Goal: Task Accomplishment & Management: Complete application form

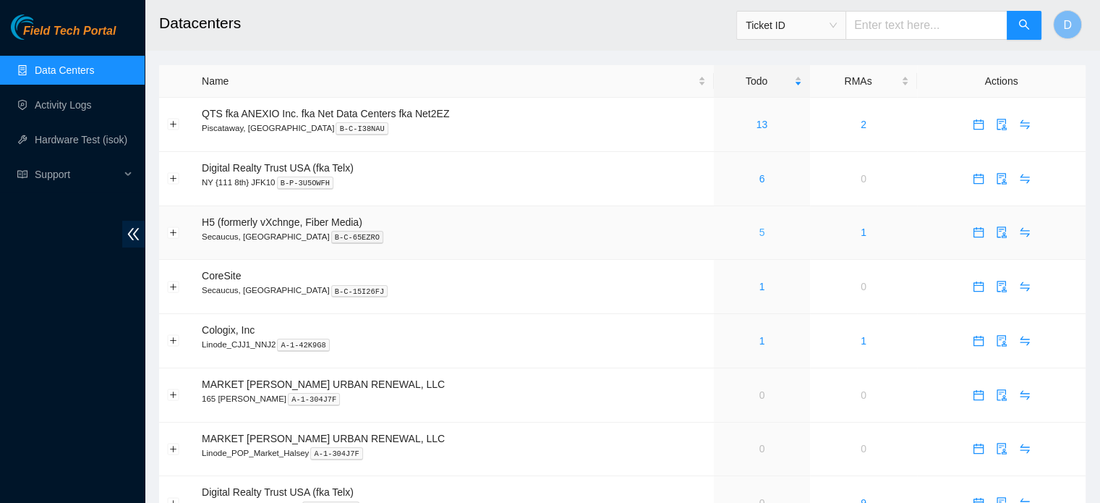
click at [759, 232] on link "5" at bounding box center [762, 232] width 6 height 12
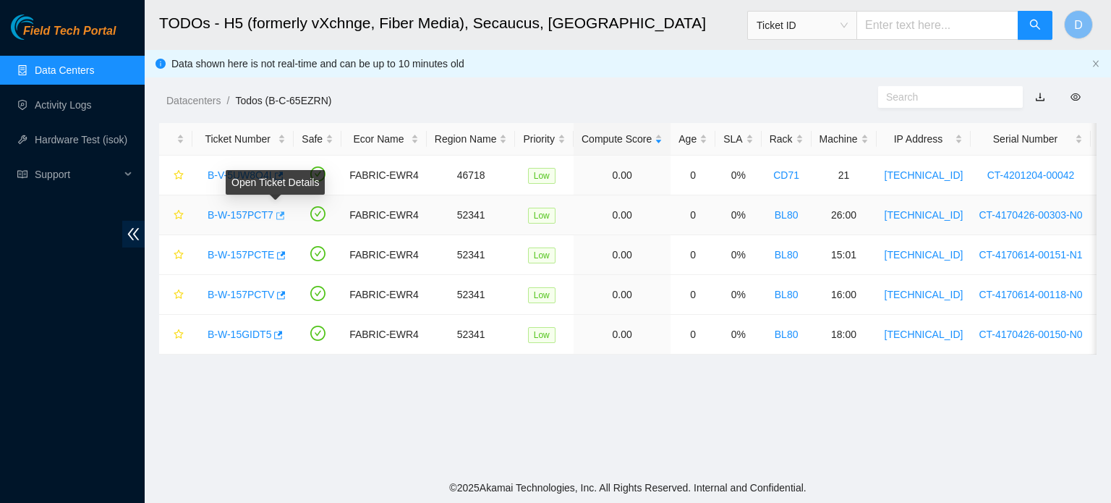
click at [276, 213] on icon "button" at bounding box center [279, 215] width 10 height 10
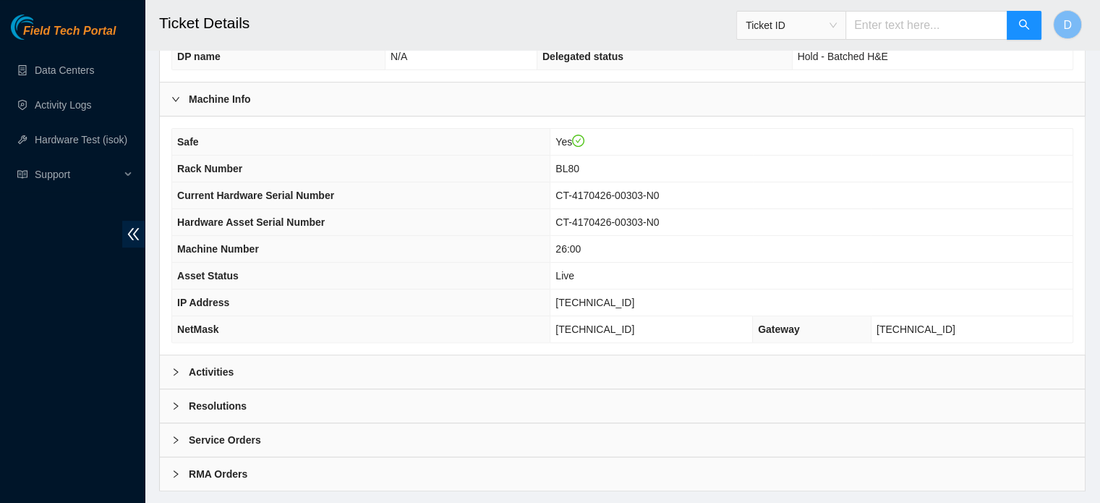
scroll to position [431, 0]
click at [413, 354] on div "Activities" at bounding box center [622, 370] width 925 height 33
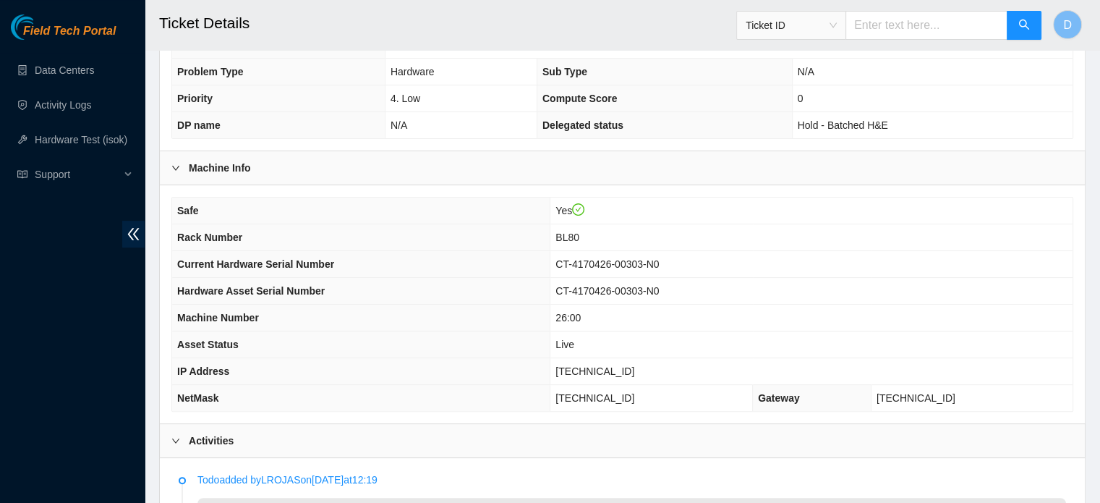
scroll to position [369, 0]
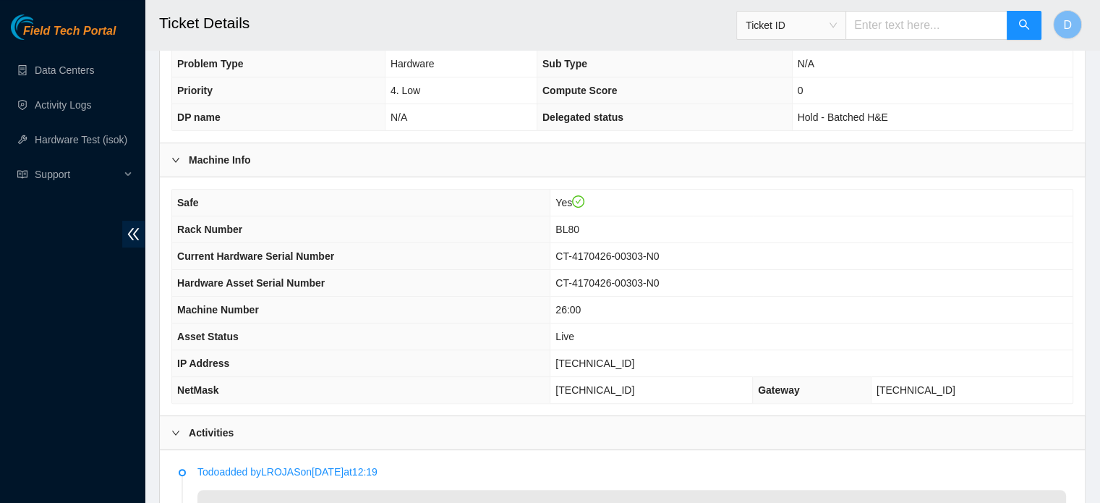
click at [550, 340] on th "Asset Status" at bounding box center [361, 336] width 378 height 27
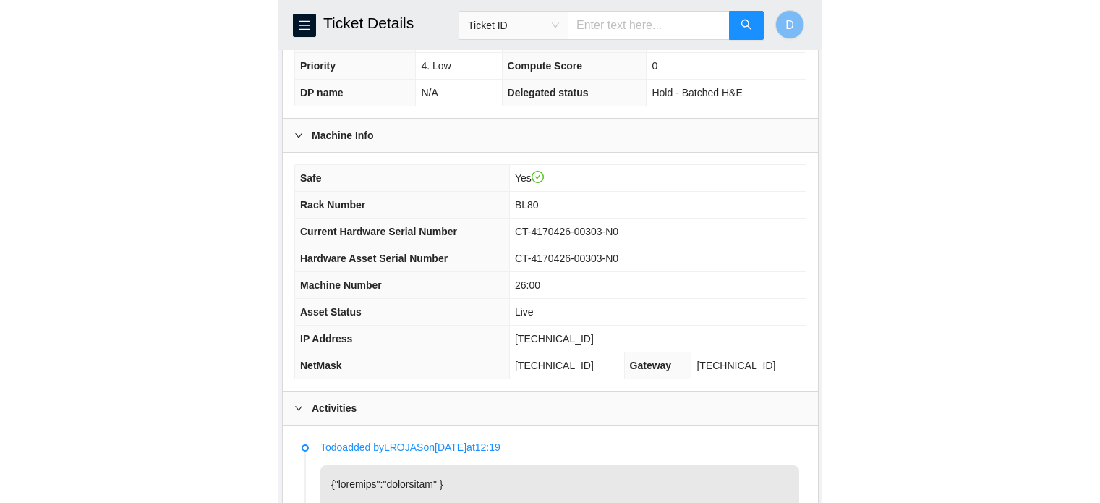
scroll to position [442, 0]
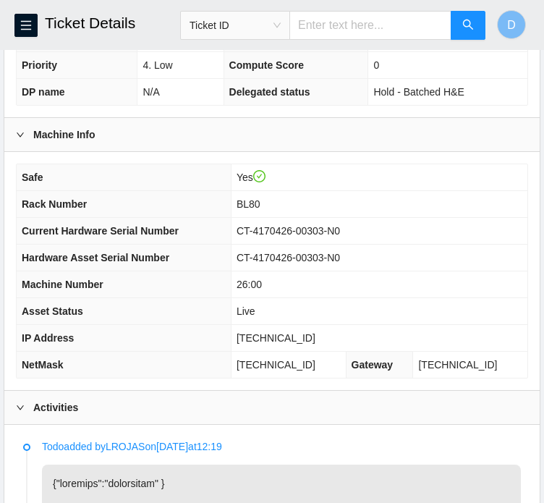
click at [266, 344] on span "[TECHNICAL_ID]" at bounding box center [275, 338] width 79 height 12
drag, startPoint x: 265, startPoint y: 349, endPoint x: 312, endPoint y: 351, distance: 47.1
click at [312, 351] on td "[TECHNICAL_ID]" at bounding box center [379, 338] width 297 height 27
copy span "[TECHNICAL_ID]"
drag, startPoint x: 263, startPoint y: 375, endPoint x: 359, endPoint y: 383, distance: 95.7
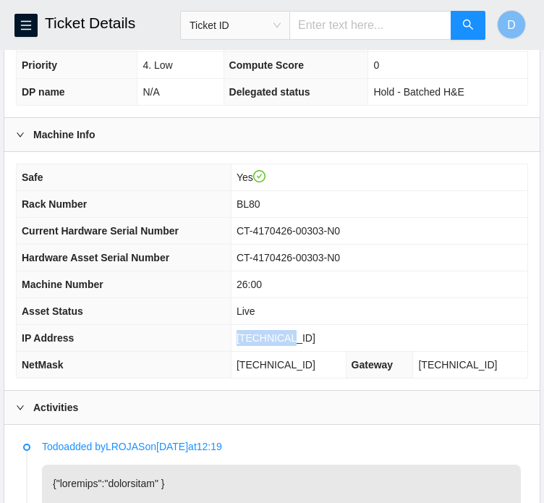
click at [346, 378] on td "[TECHNICAL_ID]" at bounding box center [288, 364] width 115 height 27
copy span "[TECHNICAL_ID]"
drag, startPoint x: 263, startPoint y: 218, endPoint x: 283, endPoint y: 222, distance: 21.3
click at [283, 218] on td "BL80" at bounding box center [379, 204] width 297 height 27
copy span "BL80"
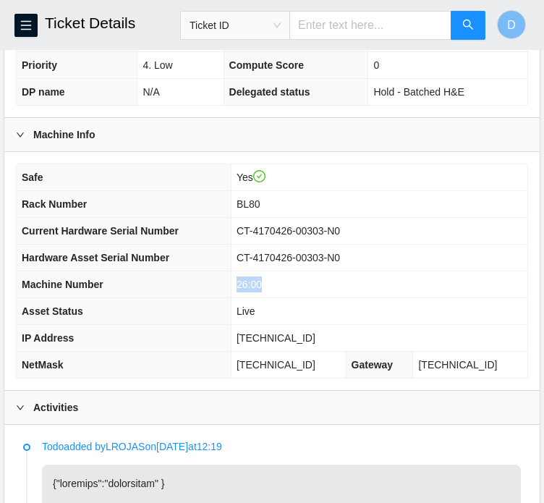
drag, startPoint x: 263, startPoint y: 294, endPoint x: 293, endPoint y: 304, distance: 31.3
click at [293, 298] on td "26:00" at bounding box center [379, 284] width 297 height 27
copy span "26:00"
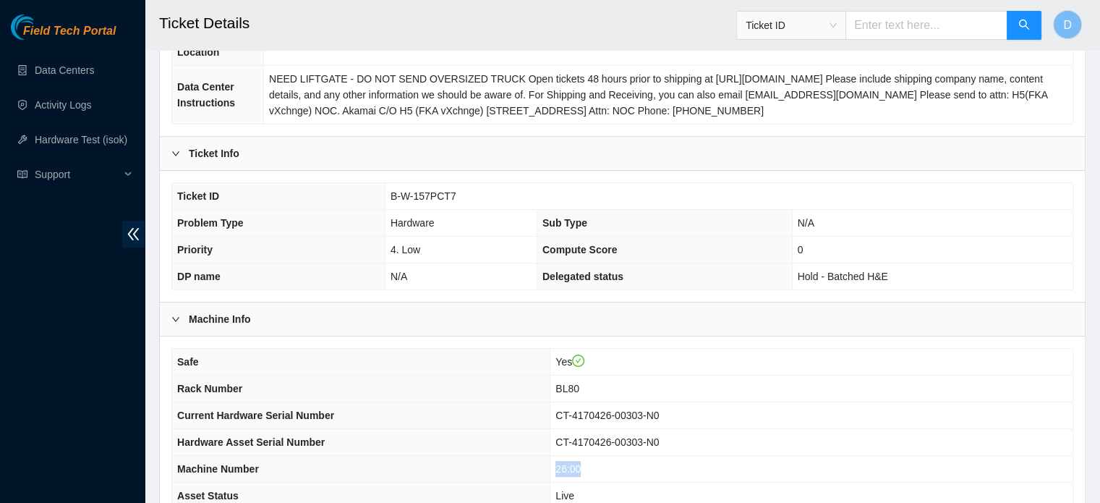
scroll to position [189, 0]
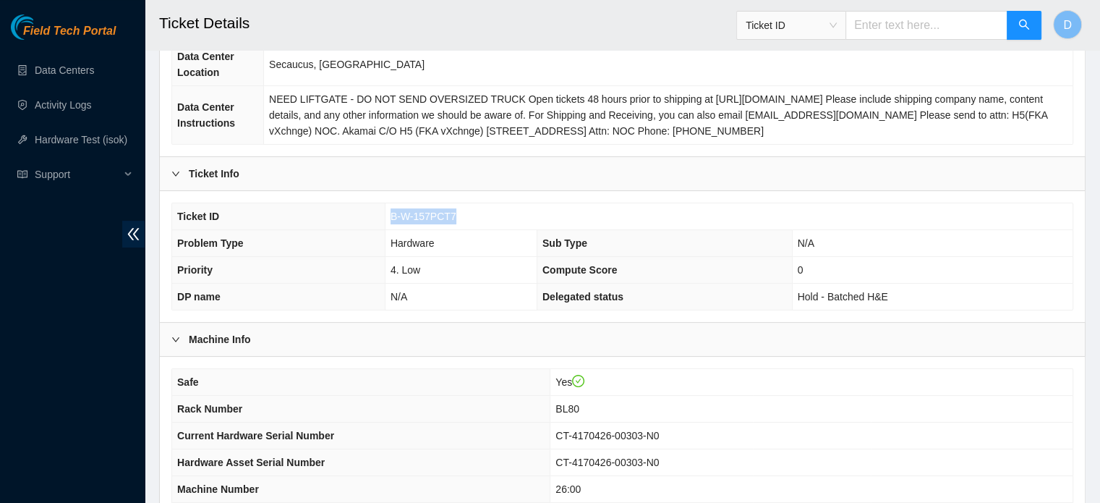
drag, startPoint x: 390, startPoint y: 218, endPoint x: 488, endPoint y: 210, distance: 98.7
click at [488, 210] on td "B-W-157PCT7" at bounding box center [729, 216] width 688 height 27
copy span "B-W-157PCT7"
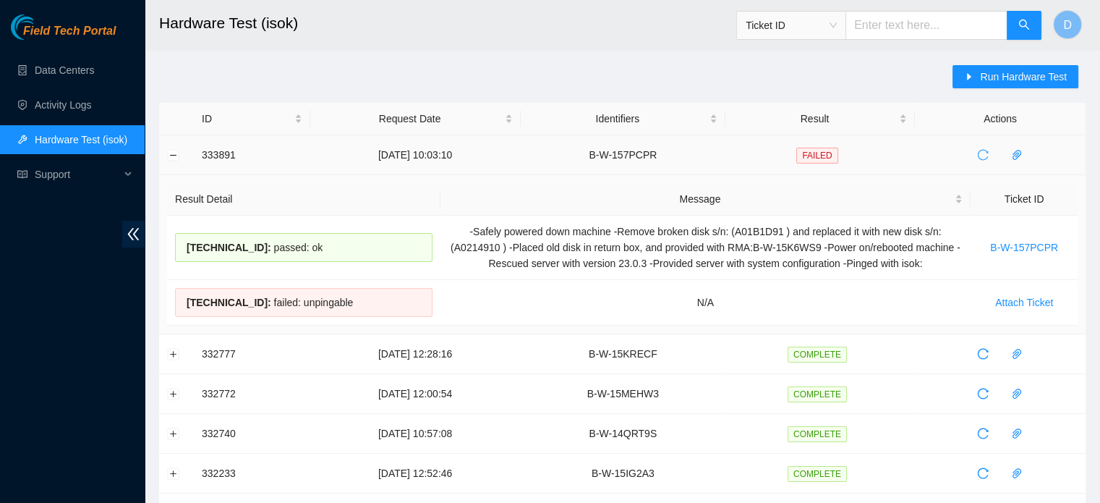
click at [983, 155] on icon "reload" at bounding box center [983, 155] width 12 height 12
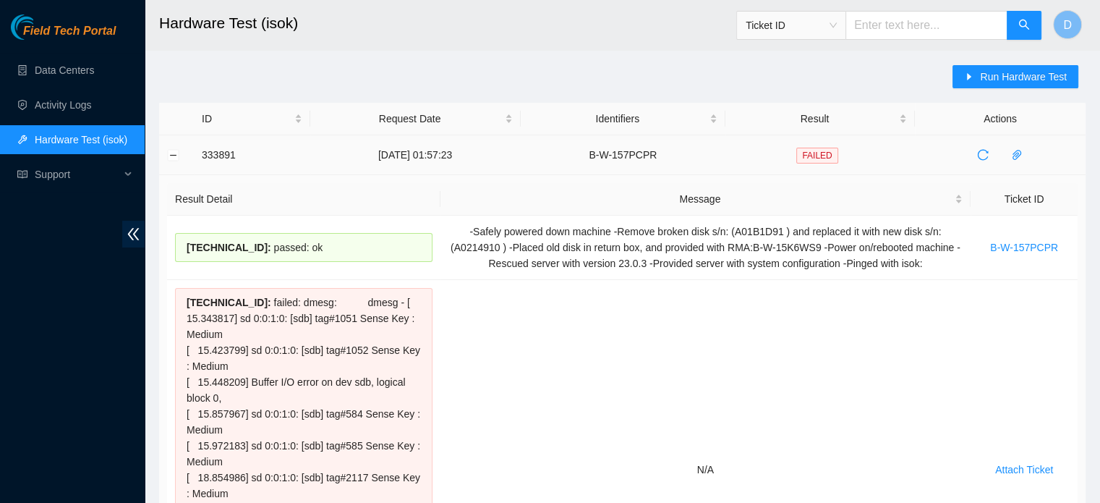
click at [170, 144] on td at bounding box center [176, 155] width 35 height 40
click at [171, 156] on button "Collapse row" at bounding box center [174, 155] width 12 height 12
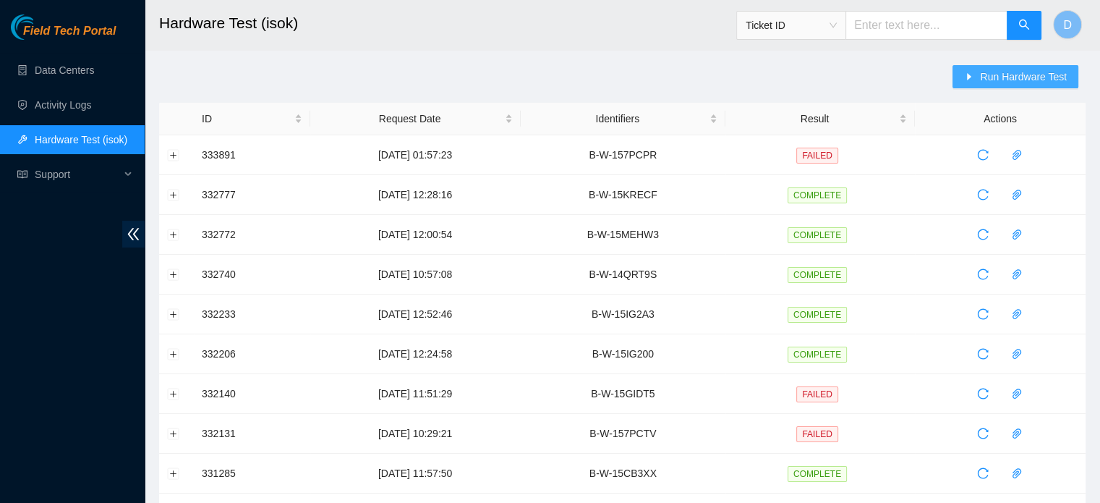
click at [972, 72] on icon "caret-right" at bounding box center [969, 77] width 10 height 10
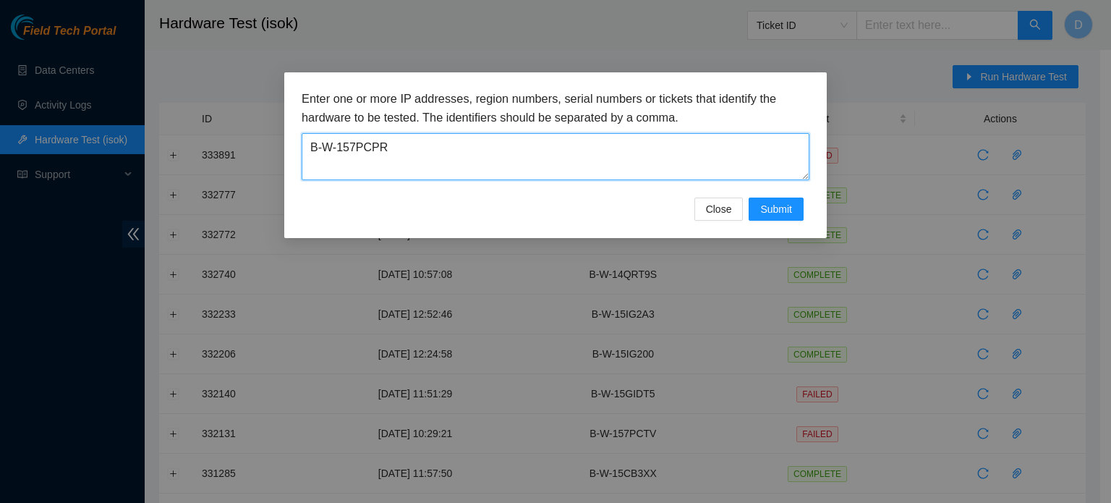
drag, startPoint x: 494, startPoint y: 167, endPoint x: 121, endPoint y: 171, distance: 372.5
click at [121, 171] on div "Enter one or more IP addresses, region numbers, serial numbers or tickets that …" at bounding box center [555, 251] width 1111 height 503
paste textarea "T7"
type textarea "B-W-157PCT7"
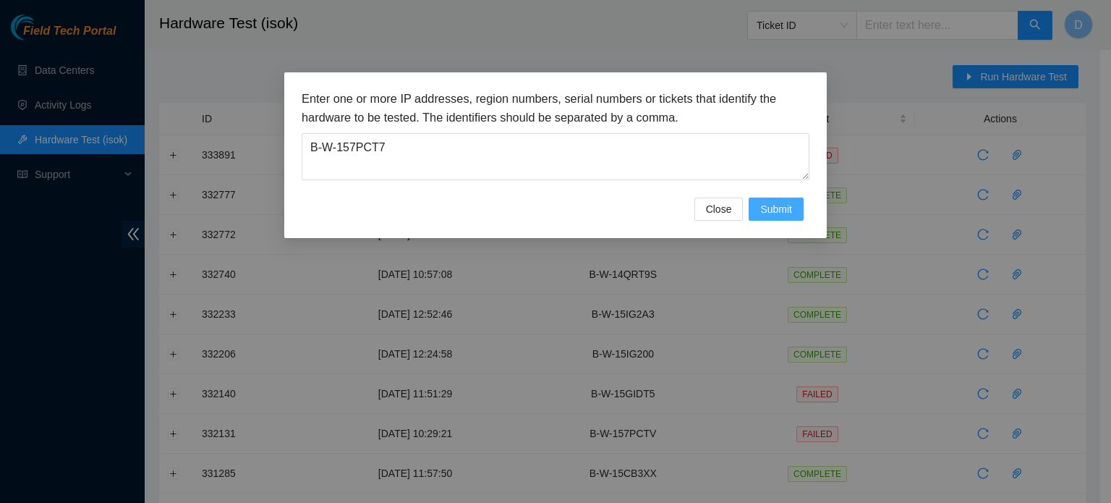
click at [780, 208] on span "Submit" at bounding box center [776, 209] width 32 height 16
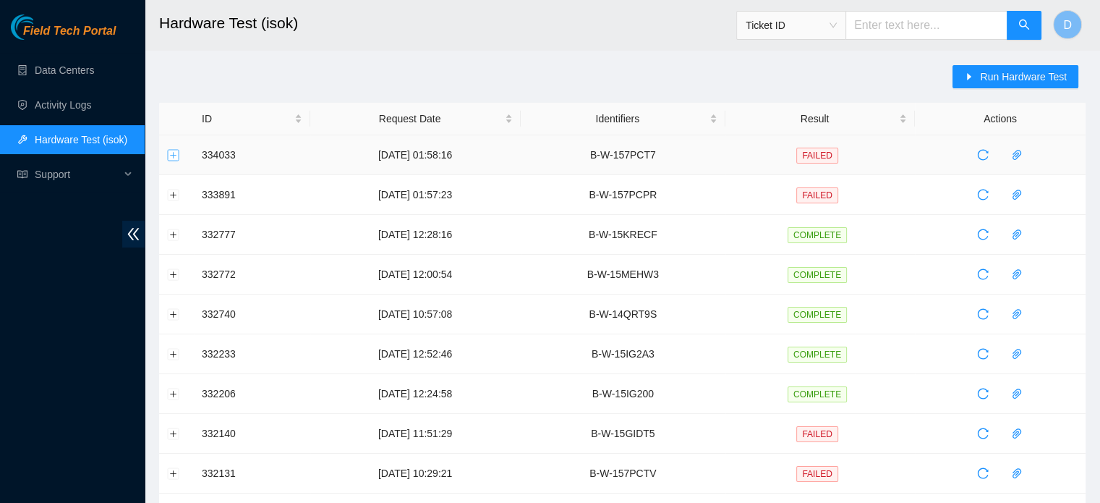
click at [171, 155] on button "Expand row" at bounding box center [174, 155] width 12 height 12
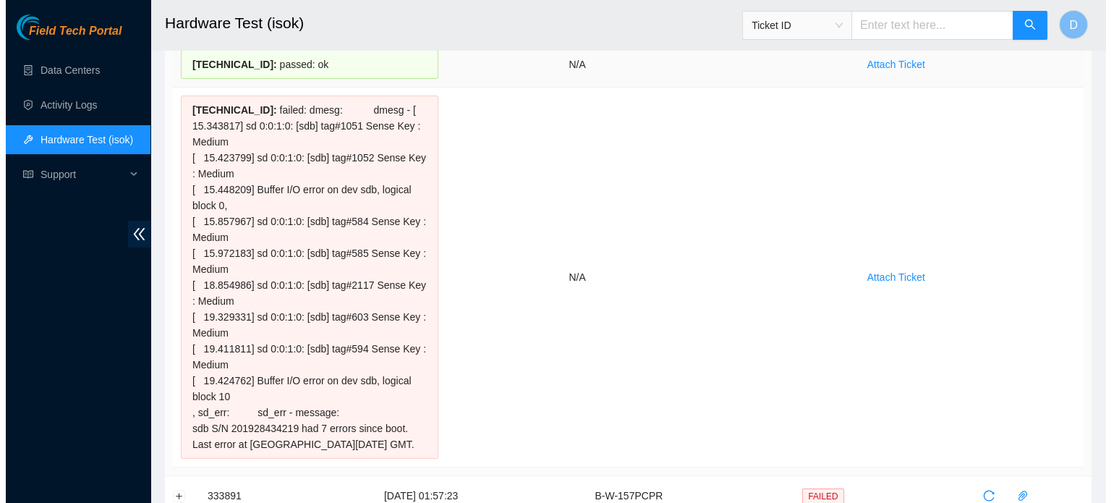
scroll to position [174, 0]
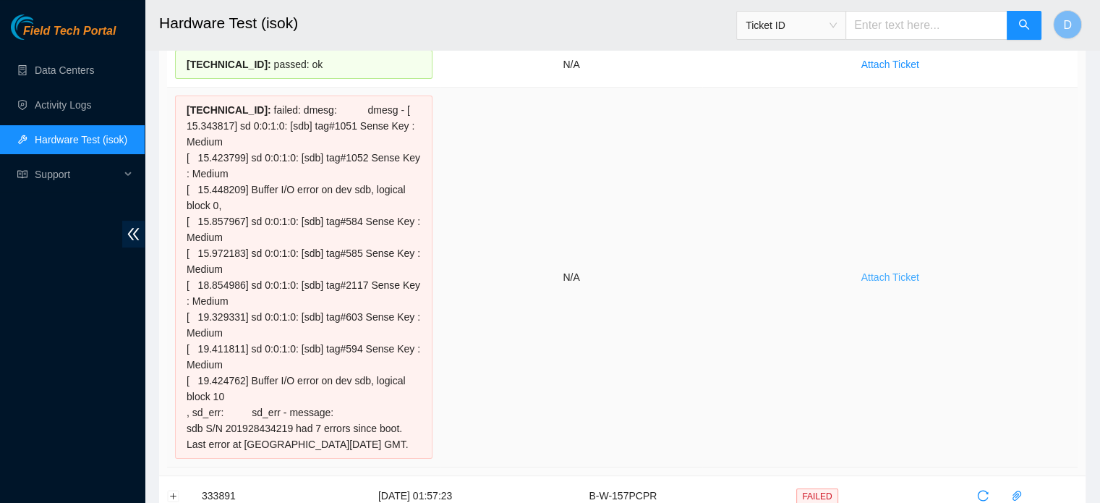
click at [905, 270] on span "Attach Ticket" at bounding box center [890, 277] width 58 height 16
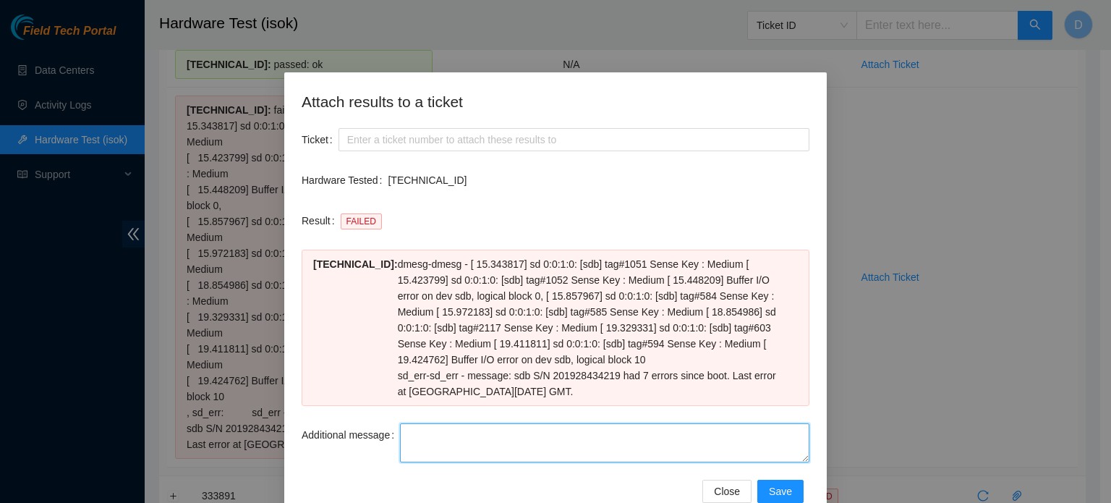
click at [432, 433] on textarea "Additional message" at bounding box center [604, 442] width 409 height 39
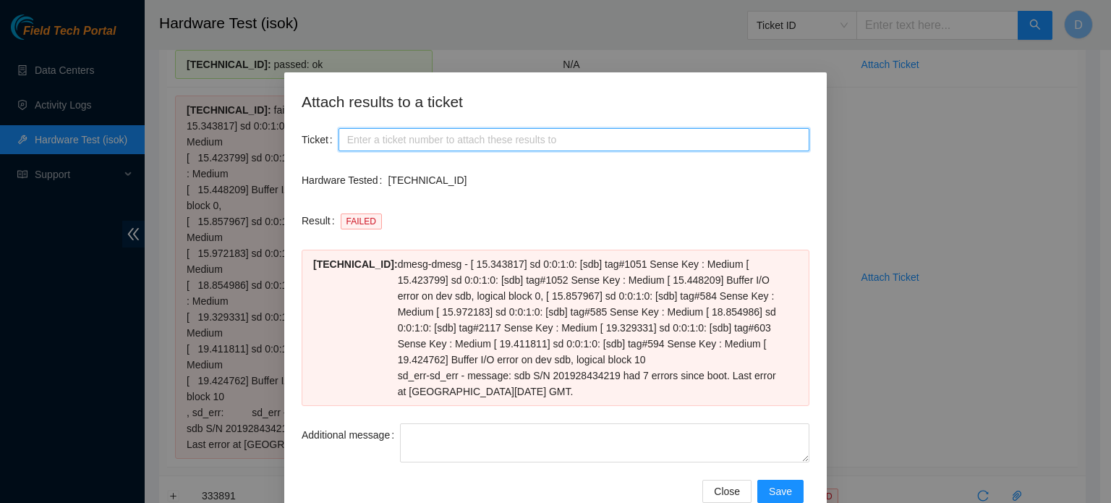
click at [380, 150] on input "Ticket" at bounding box center [573, 139] width 471 height 23
paste input "B-W-157PCT7"
type input "B-W-157PCT7"
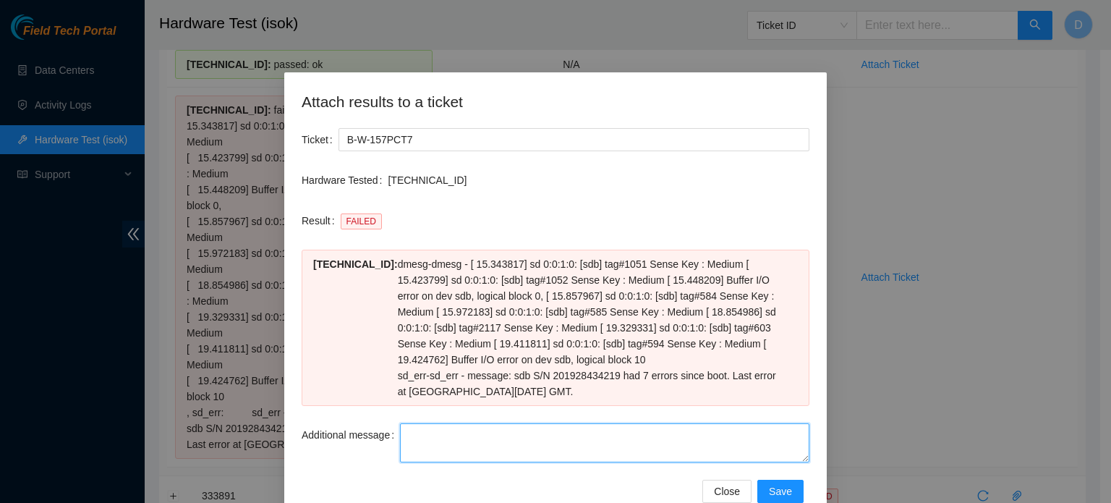
click at [423, 433] on textarea "Additional message" at bounding box center [604, 442] width 409 height 39
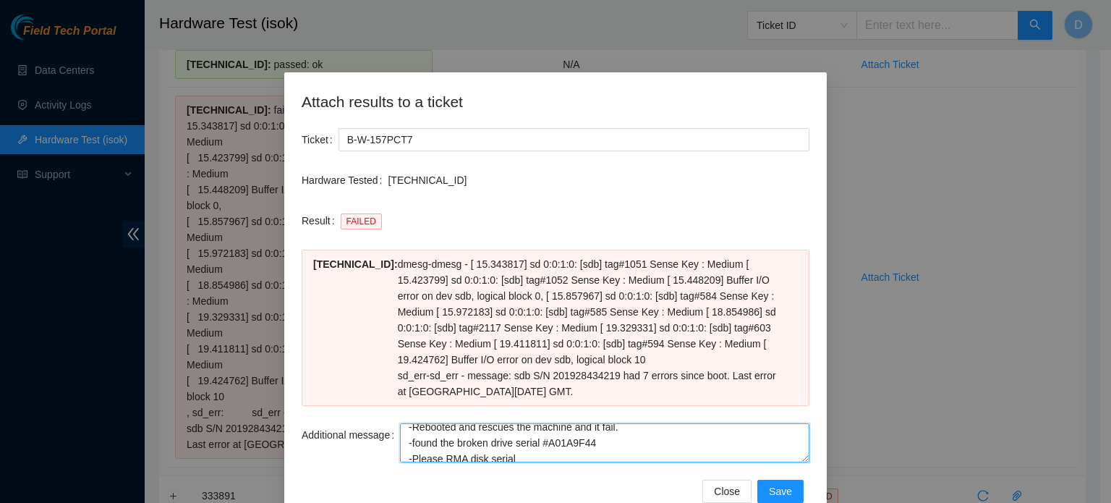
drag, startPoint x: 547, startPoint y: 442, endPoint x: 596, endPoint y: 433, distance: 49.9
click at [596, 433] on textarea "-Rebooted and rescues the machine and it fail. -found the broken drive serial #…" at bounding box center [604, 442] width 409 height 39
click at [547, 446] on textarea "-Rebooted and rescues the machine and it fail. -found the broken drive serial #…" at bounding box center [604, 442] width 409 height 39
drag, startPoint x: 547, startPoint y: 446, endPoint x: 570, endPoint y: 448, distance: 23.2
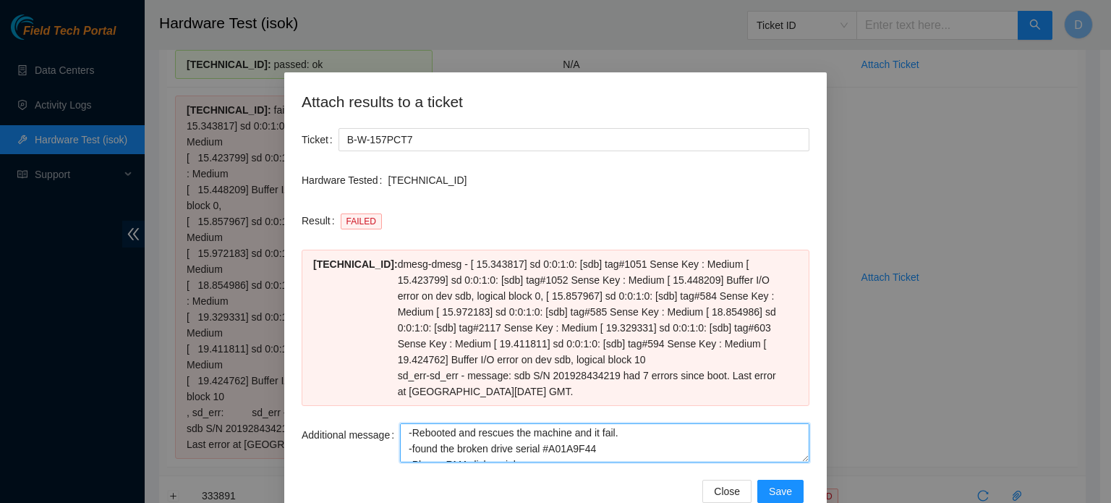
click at [570, 448] on textarea "-Rebooted and rescues the machine and it fail. -found the broken drive serial #…" at bounding box center [604, 442] width 409 height 39
click at [522, 449] on textarea "-Rebooted and rescues the machine and it fail. -found the broken drive serial #…" at bounding box center [604, 442] width 409 height 39
paste textarea "A01A9F44"
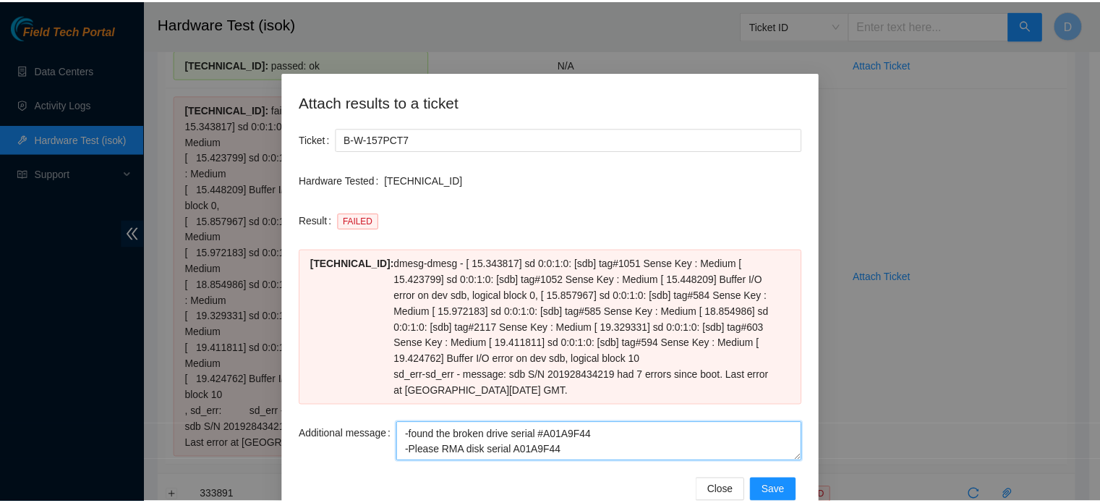
scroll to position [34, 0]
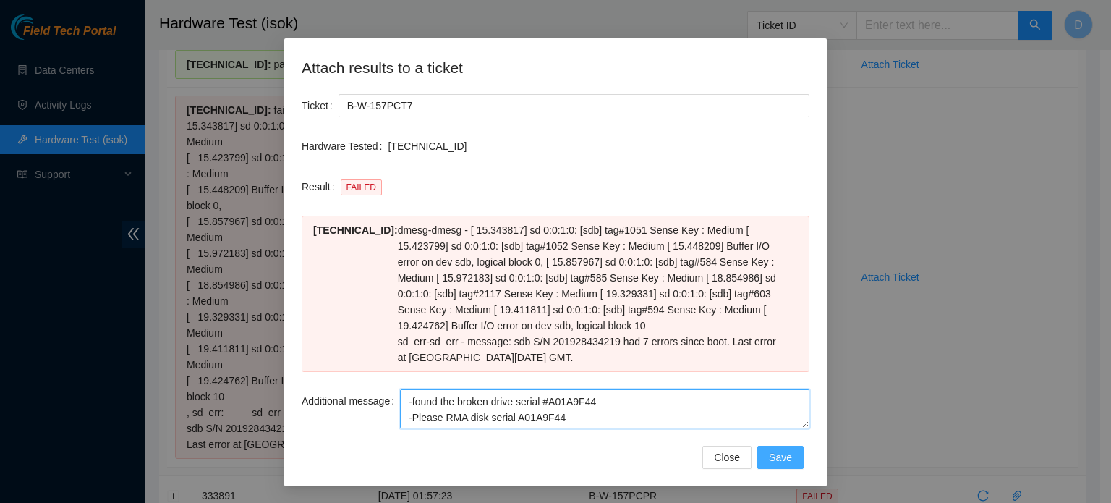
type textarea "-Rebooted and rescues the machine and it fail. -found the broken drive serial #…"
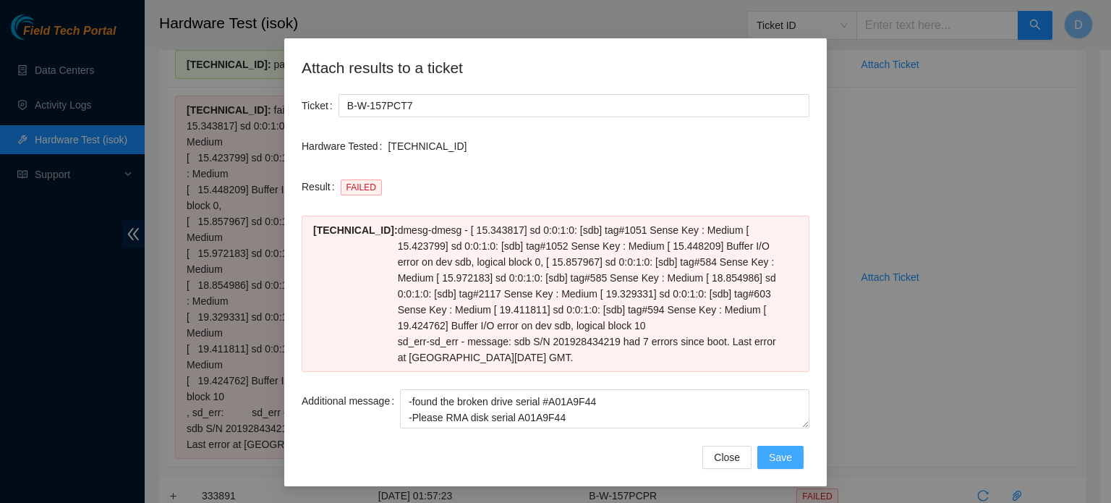
click at [778, 454] on span "Save" at bounding box center [780, 457] width 23 height 16
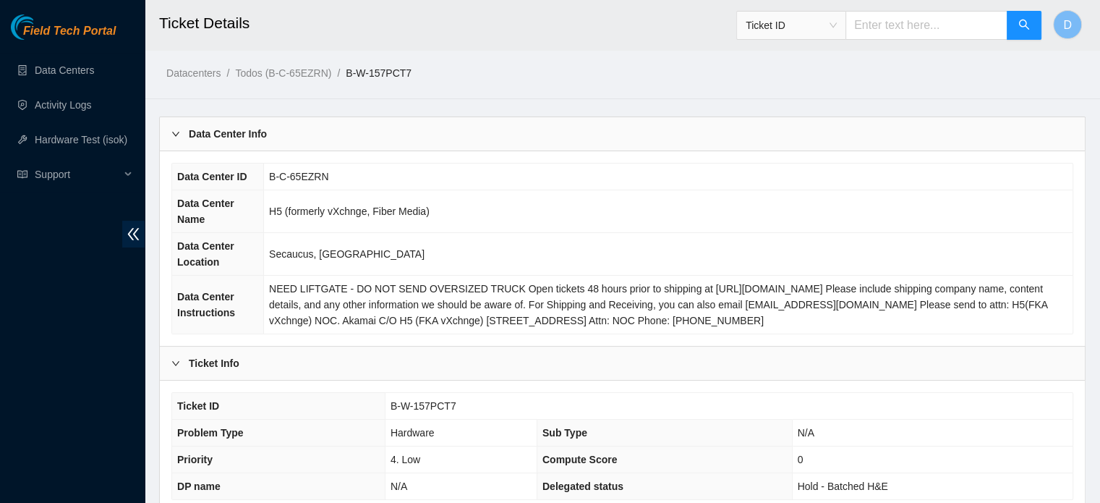
click at [373, 276] on div "Data Center ID B-C-65EZRN Data Center Name H5 (formerly vXchnge, Fiber Media) D…" at bounding box center [622, 248] width 925 height 195
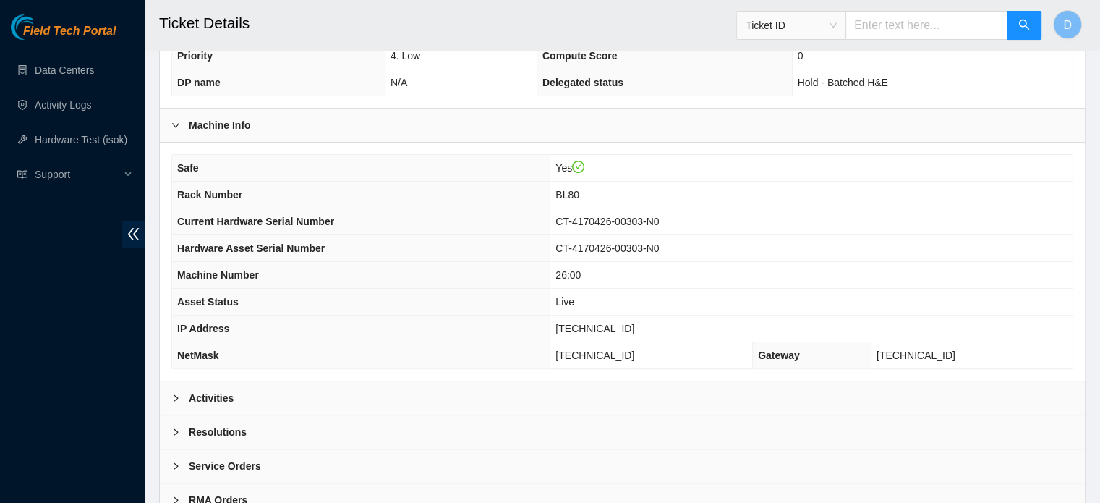
scroll to position [458, 0]
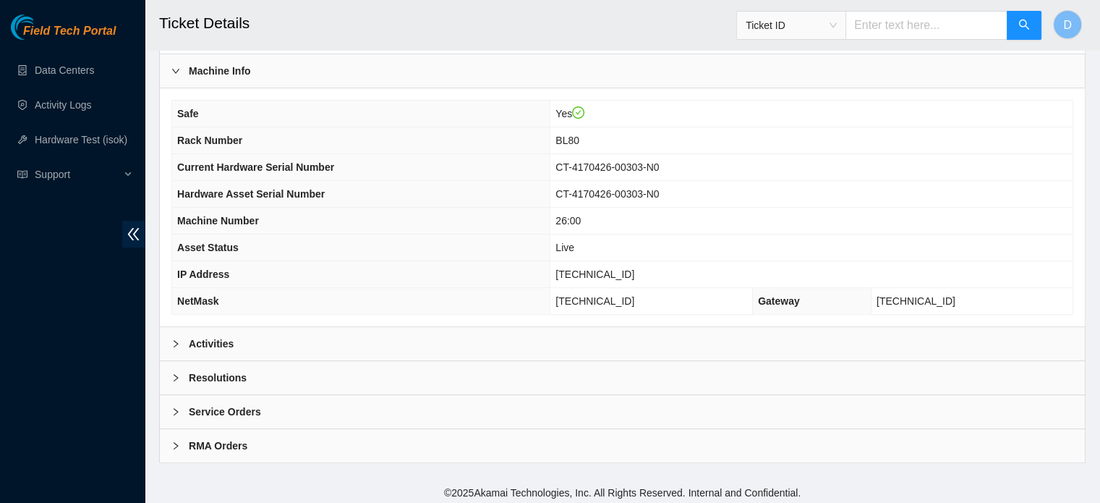
click at [291, 395] on div "Service Orders" at bounding box center [622, 411] width 925 height 33
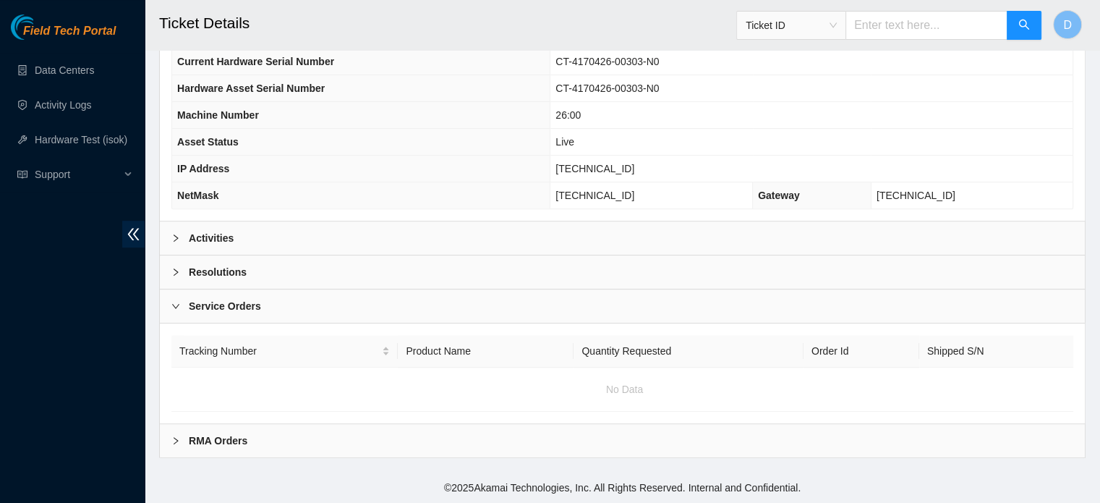
scroll to position [568, 0]
click at [248, 276] on div "Resolutions" at bounding box center [622, 271] width 925 height 33
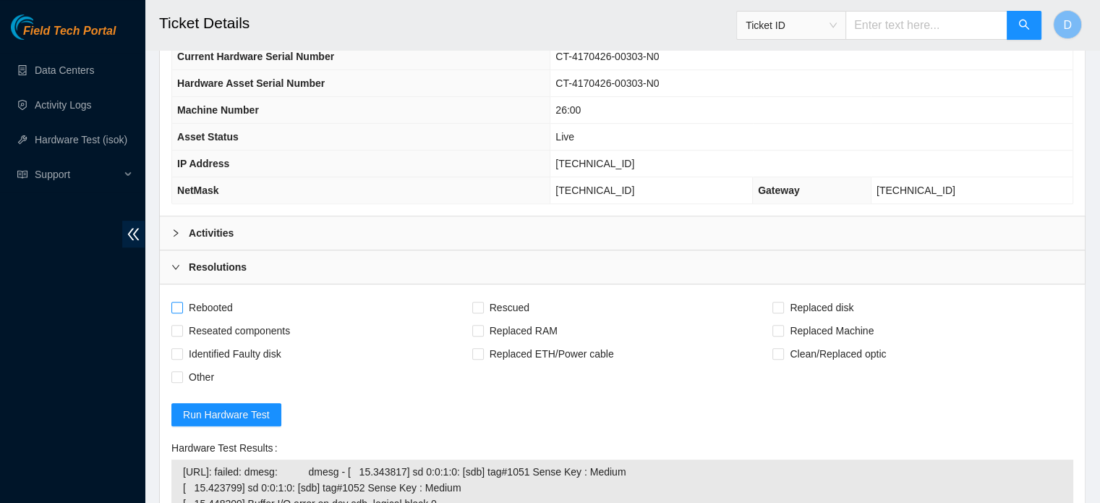
click at [201, 298] on span "Rebooted" at bounding box center [211, 307] width 56 height 23
click at [182, 302] on input "Rebooted" at bounding box center [176, 307] width 10 height 10
checkbox input "true"
click at [524, 297] on span "Rescued" at bounding box center [509, 307] width 51 height 23
click at [482, 302] on input "Rescued" at bounding box center [477, 307] width 10 height 10
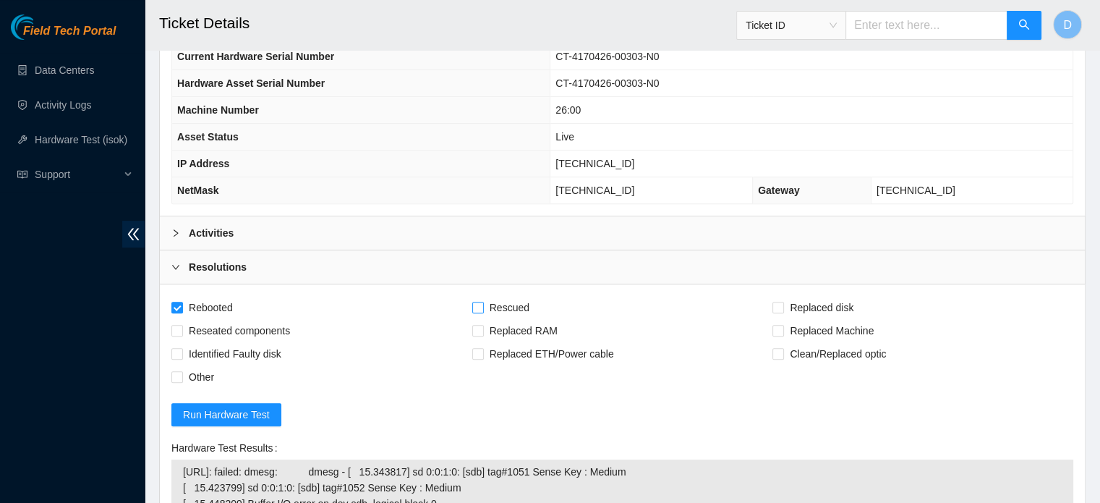
checkbox input "true"
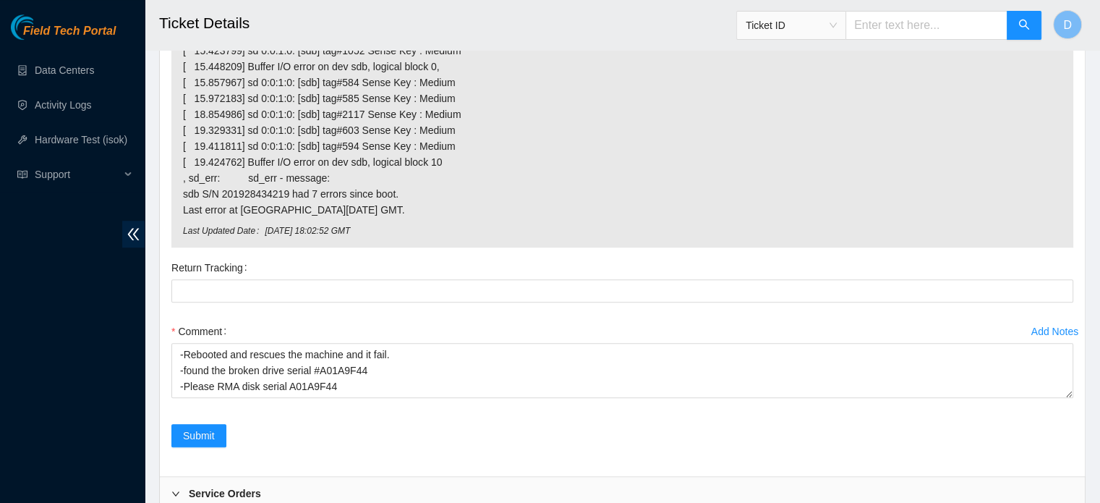
scroll to position [1010, 0]
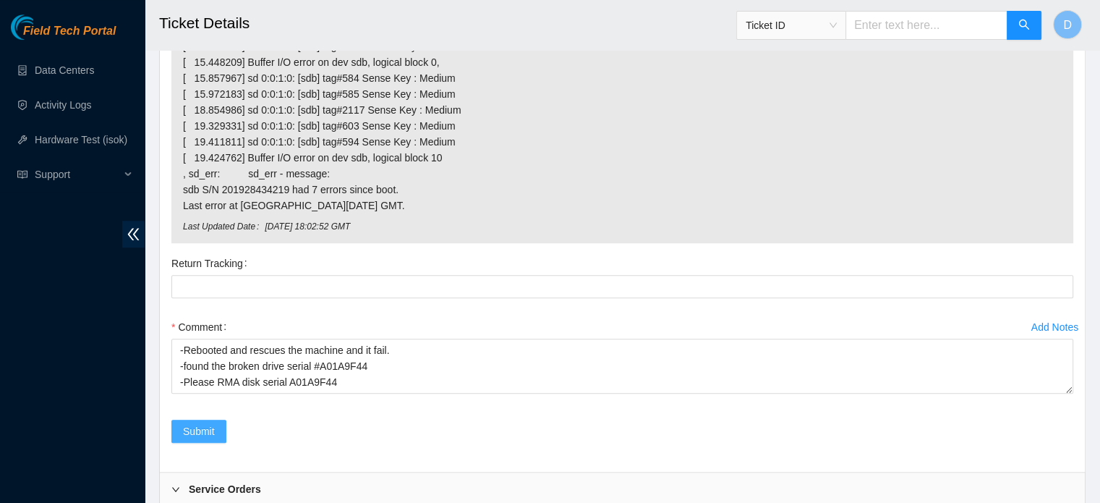
click at [202, 423] on span "Submit" at bounding box center [199, 431] width 32 height 16
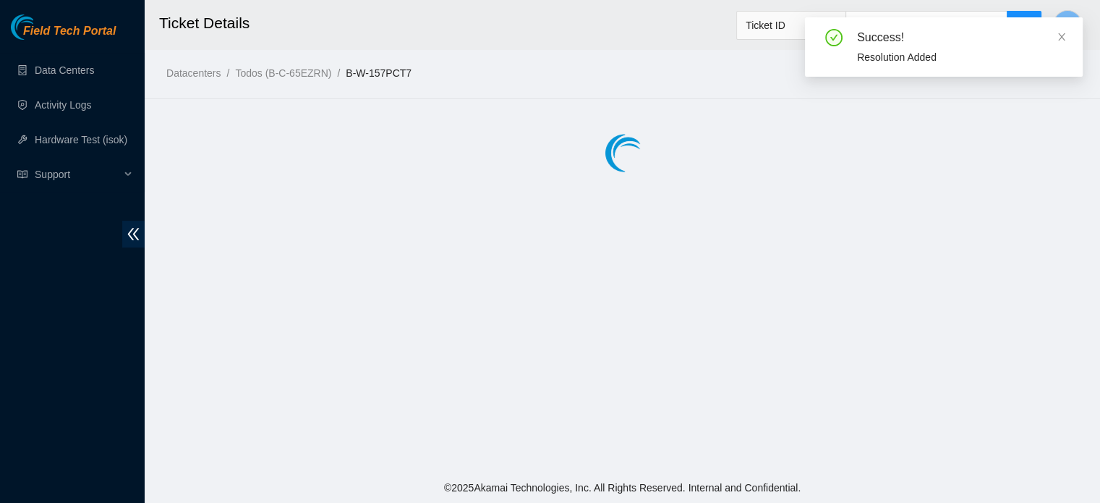
scroll to position [0, 0]
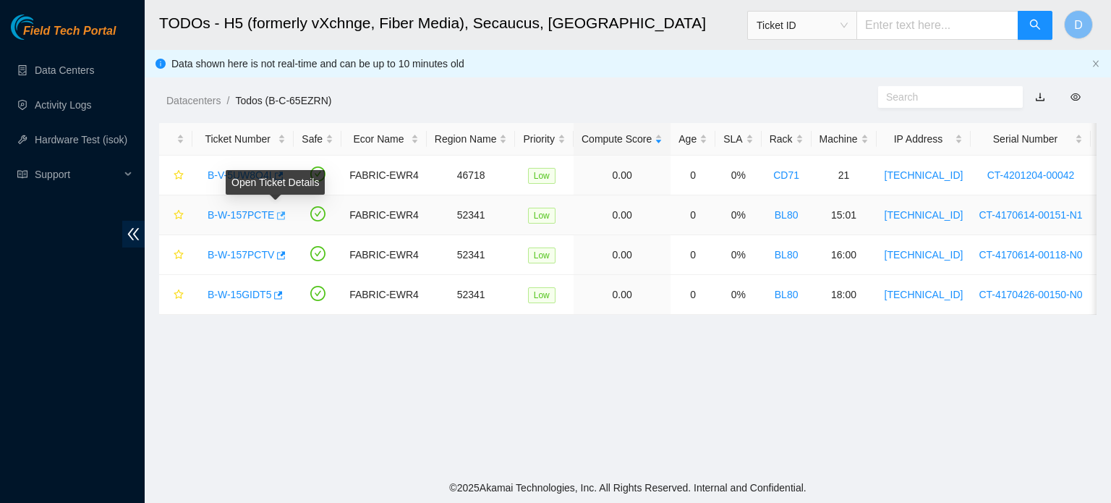
click at [275, 214] on icon "button" at bounding box center [280, 215] width 10 height 10
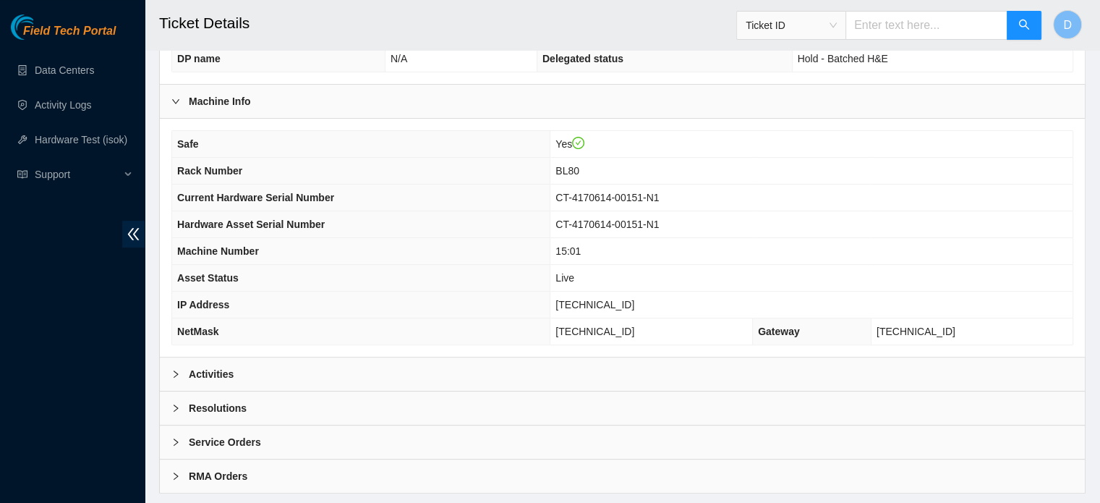
click at [292, 366] on div "Activities" at bounding box center [622, 373] width 925 height 33
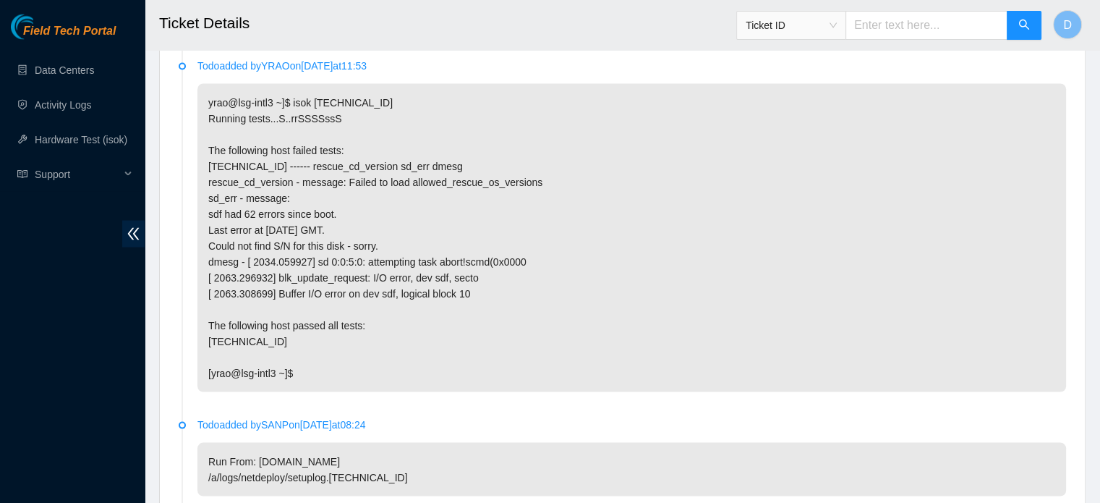
scroll to position [3366, 0]
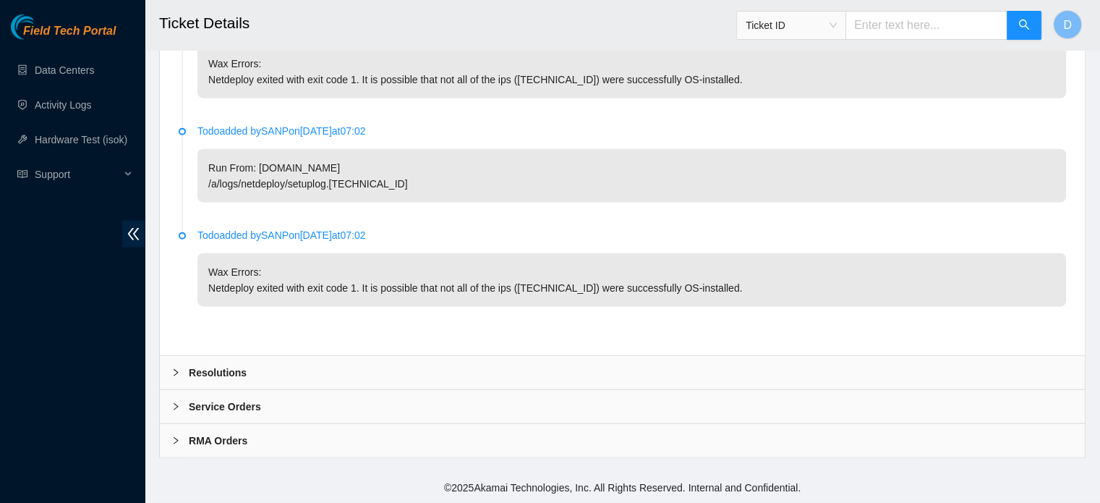
click at [286, 370] on div "Resolutions" at bounding box center [622, 372] width 925 height 33
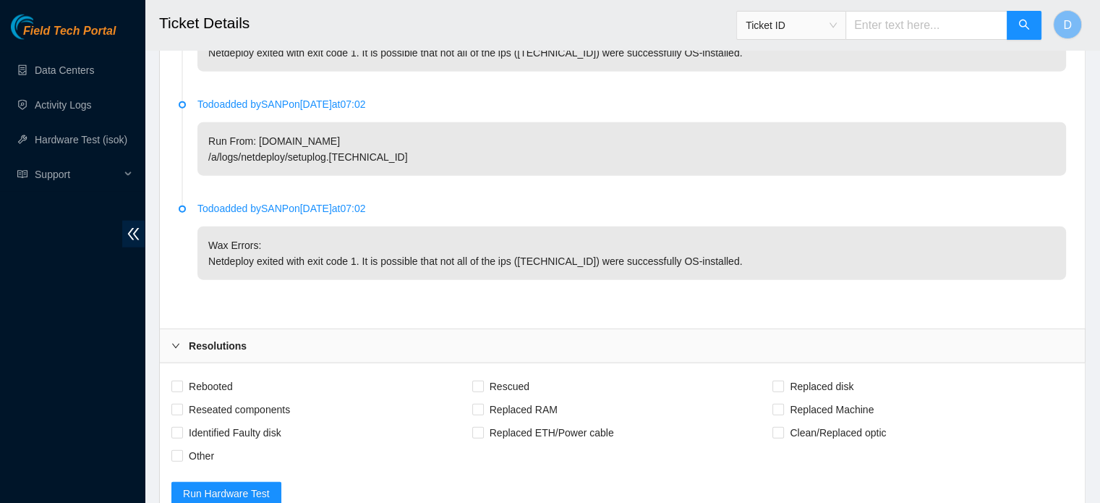
scroll to position [3601, 0]
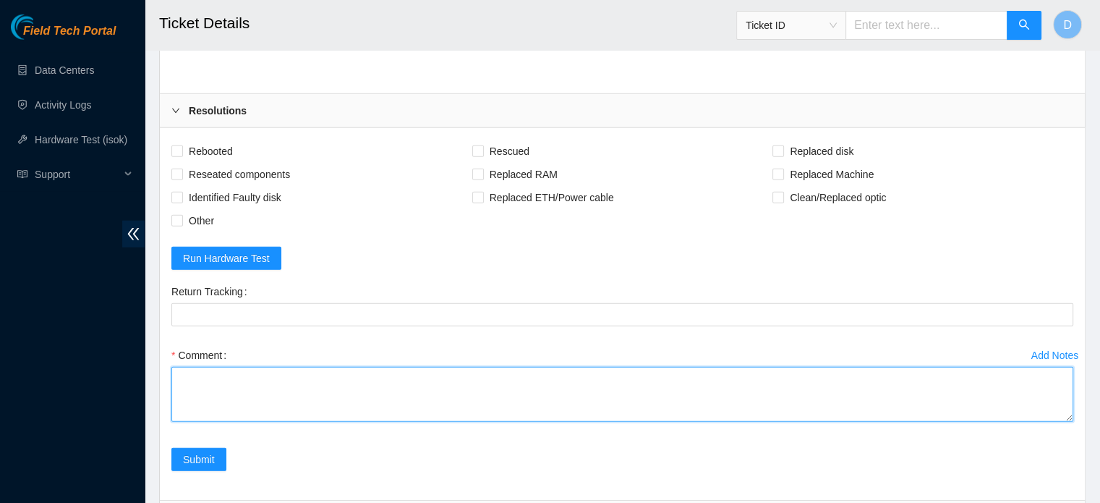
click at [214, 406] on textarea "Comment" at bounding box center [622, 394] width 902 height 55
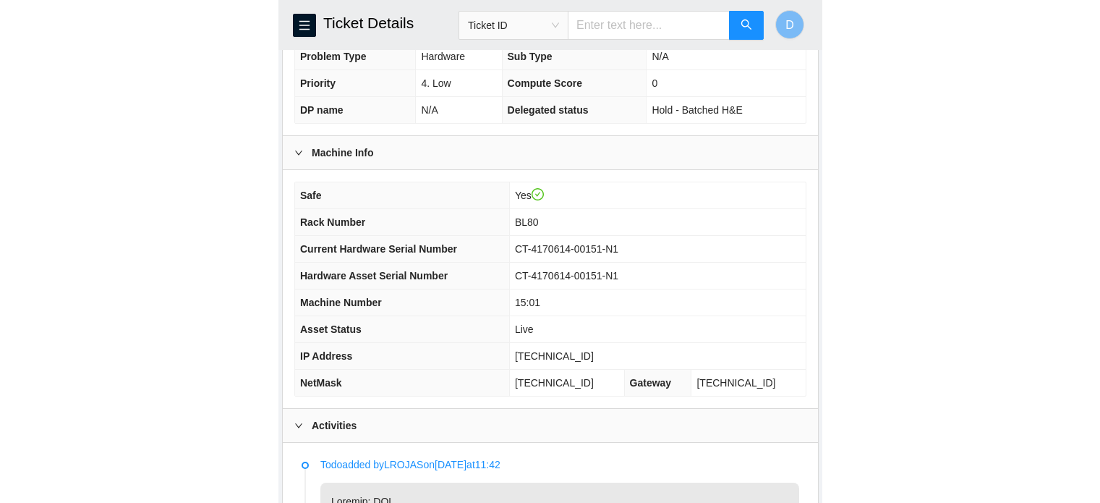
scroll to position [426, 0]
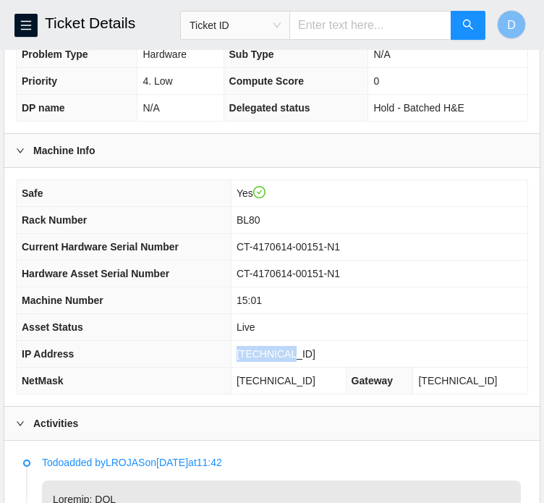
drag, startPoint x: 265, startPoint y: 357, endPoint x: 332, endPoint y: 367, distance: 68.1
click at [332, 367] on td "[TECHNICAL_ID]" at bounding box center [379, 354] width 297 height 27
copy span "[TECHNICAL_ID]"
drag, startPoint x: 263, startPoint y: 394, endPoint x: 341, endPoint y: 398, distance: 77.5
click at [341, 394] on td "255.255.255.192" at bounding box center [288, 380] width 115 height 27
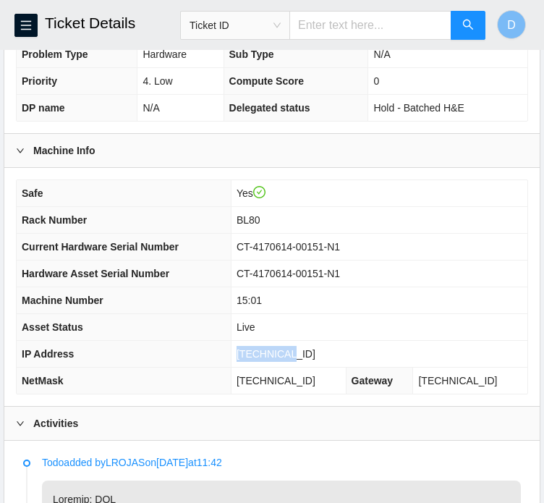
copy span "255.255.255.192"
drag, startPoint x: 264, startPoint y: 314, endPoint x: 291, endPoint y: 315, distance: 27.5
click at [291, 314] on td "15:01" at bounding box center [379, 300] width 297 height 27
copy span "15:01"
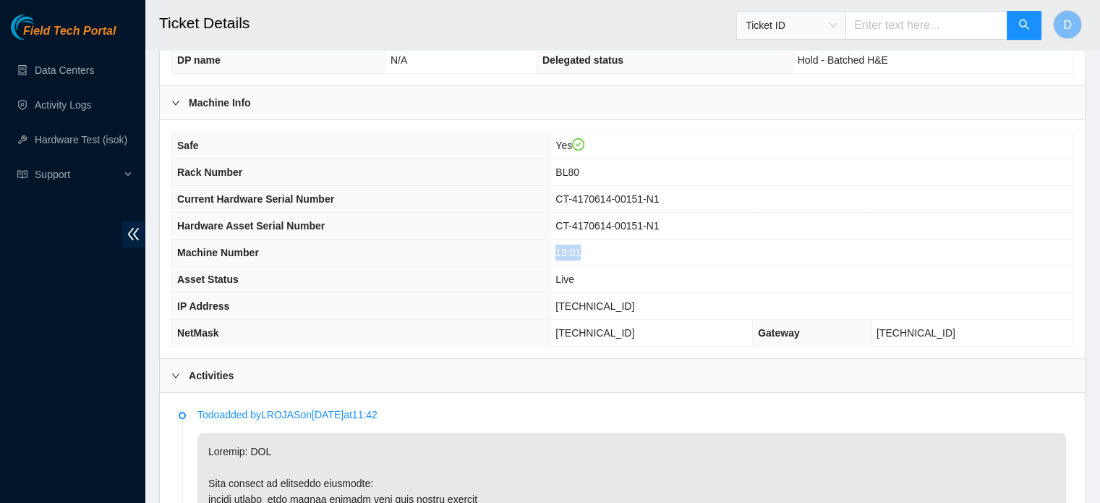
scroll to position [272, 0]
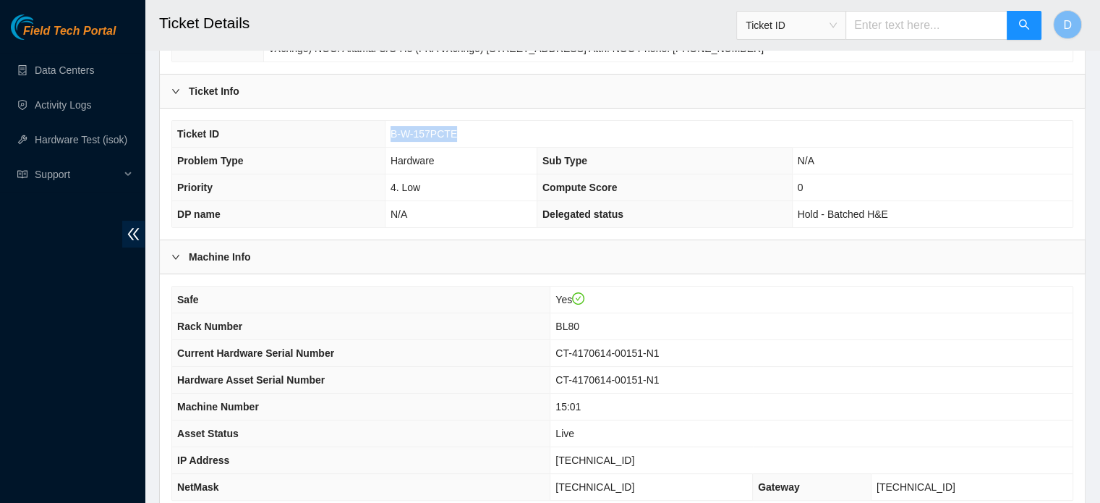
drag, startPoint x: 389, startPoint y: 135, endPoint x: 464, endPoint y: 140, distance: 75.3
click at [464, 140] on td "B-W-157PCTE" at bounding box center [729, 134] width 688 height 27
copy span "B-W-157PCTE"
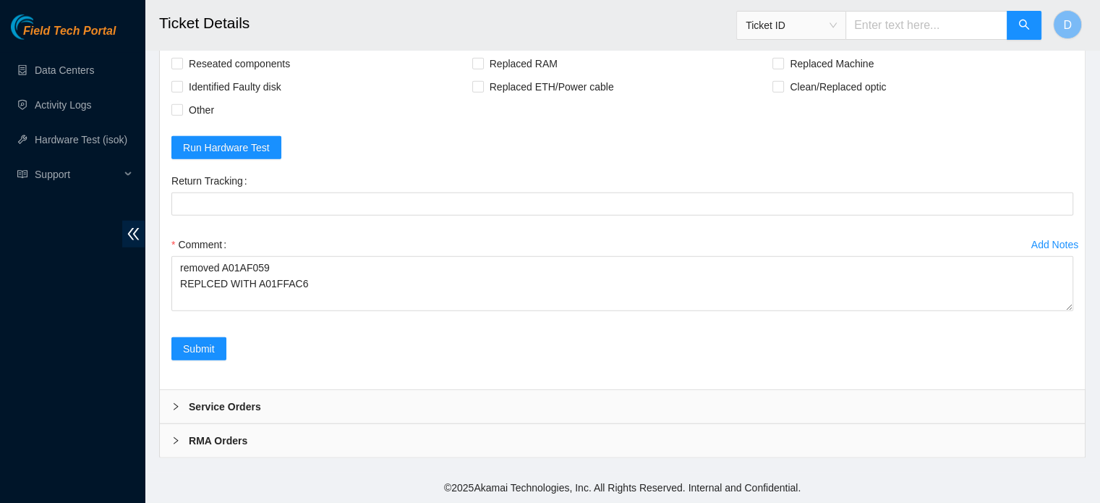
scroll to position [3735, 0]
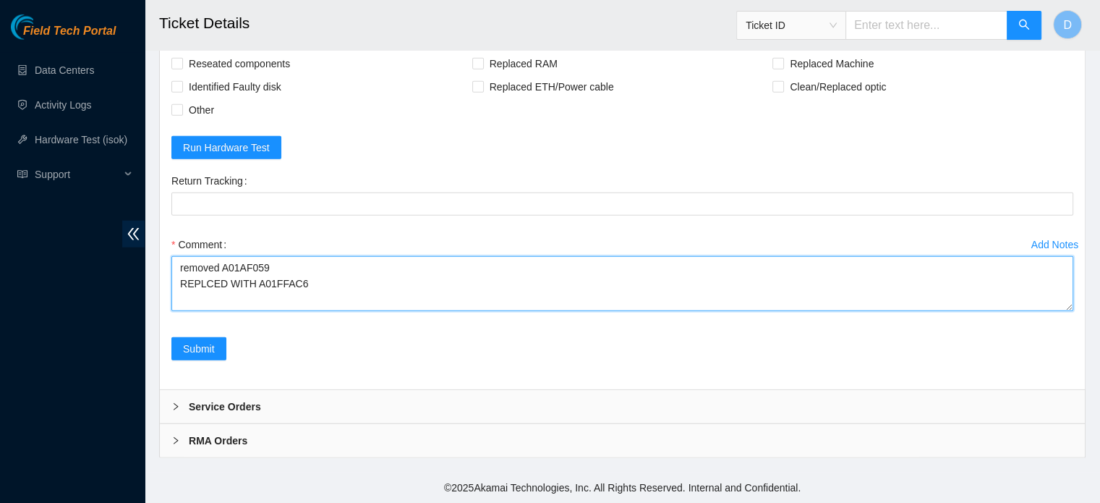
drag, startPoint x: 221, startPoint y: 268, endPoint x: 272, endPoint y: 276, distance: 51.2
click at [272, 276] on textarea "removed A01AF059 REPLCED WITH A01FFAC6" at bounding box center [622, 283] width 902 height 55
drag, startPoint x: 250, startPoint y: 289, endPoint x: 307, endPoint y: 291, distance: 57.2
click at [307, 291] on textarea "removed REPLCED WITH A01FFAC6" at bounding box center [622, 283] width 902 height 55
type textarea "removed REPLCED WITH"
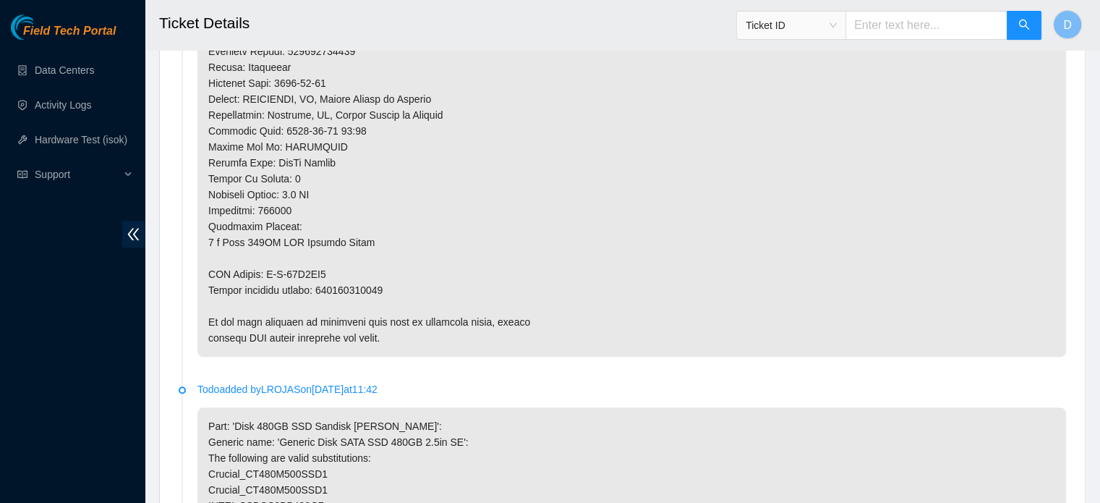
scroll to position [1350, 0]
drag, startPoint x: 321, startPoint y: 286, endPoint x: 388, endPoint y: 293, distance: 67.6
copy p "463470049666"
drag, startPoint x: 266, startPoint y: 270, endPoint x: 330, endPoint y: 265, distance: 63.8
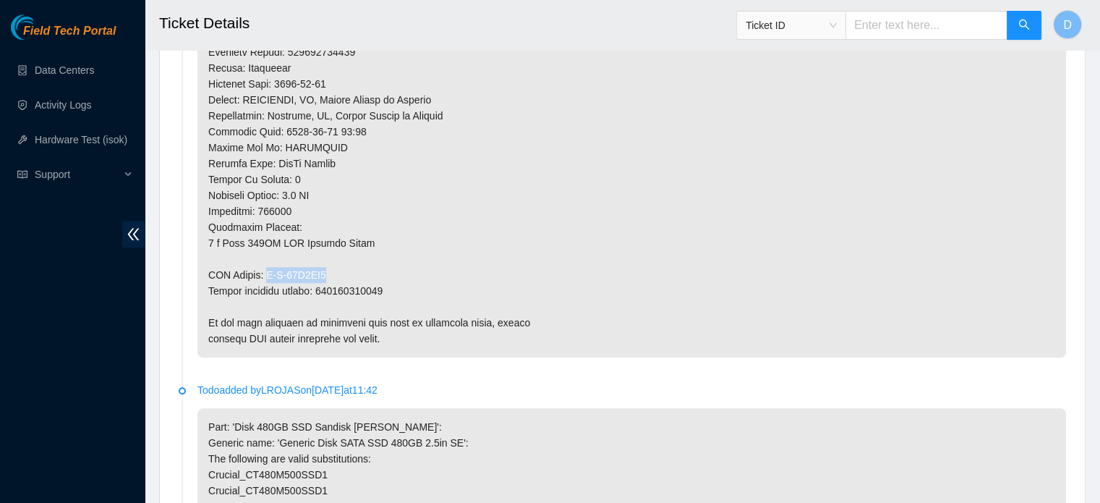
copy p "B-W-15A8EL3"
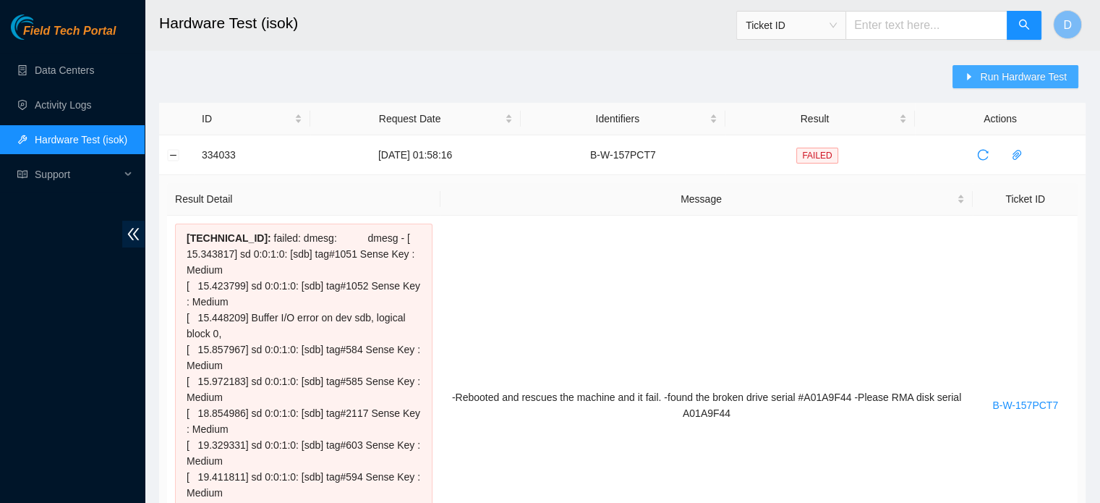
click at [989, 77] on span "Run Hardware Test" at bounding box center [1023, 77] width 87 height 16
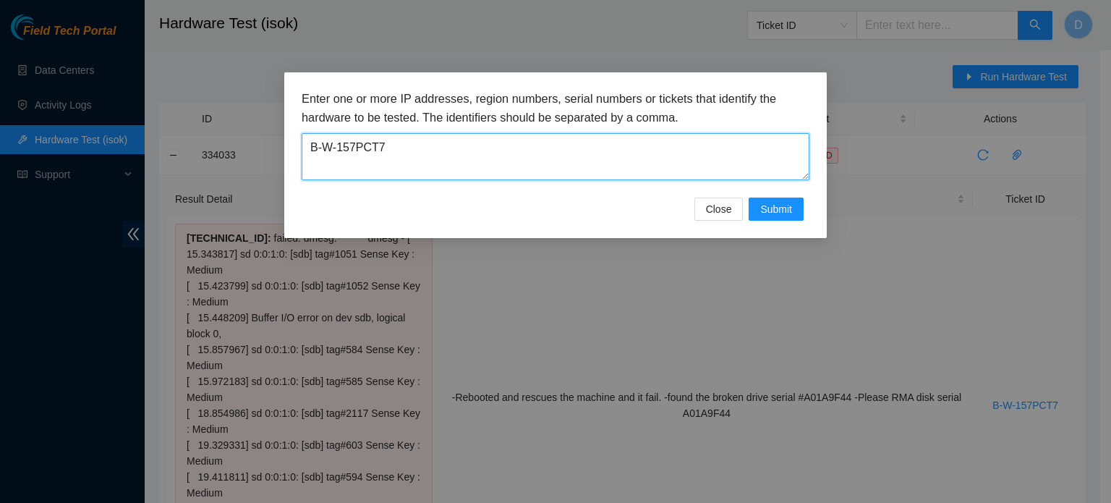
drag, startPoint x: 424, startPoint y: 145, endPoint x: 249, endPoint y: 144, distance: 175.0
click at [249, 144] on div "Enter one or more IP addresses, region numbers, serial numbers or tickets that …" at bounding box center [555, 251] width 1111 height 503
paste textarea "E"
type textarea "B-W-157PCTE"
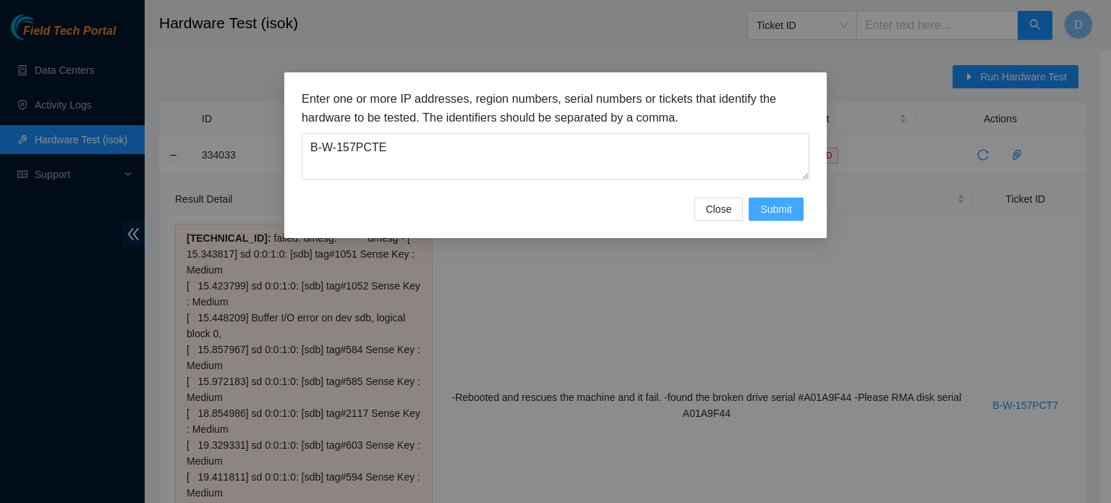
click at [777, 207] on span "Submit" at bounding box center [776, 209] width 32 height 16
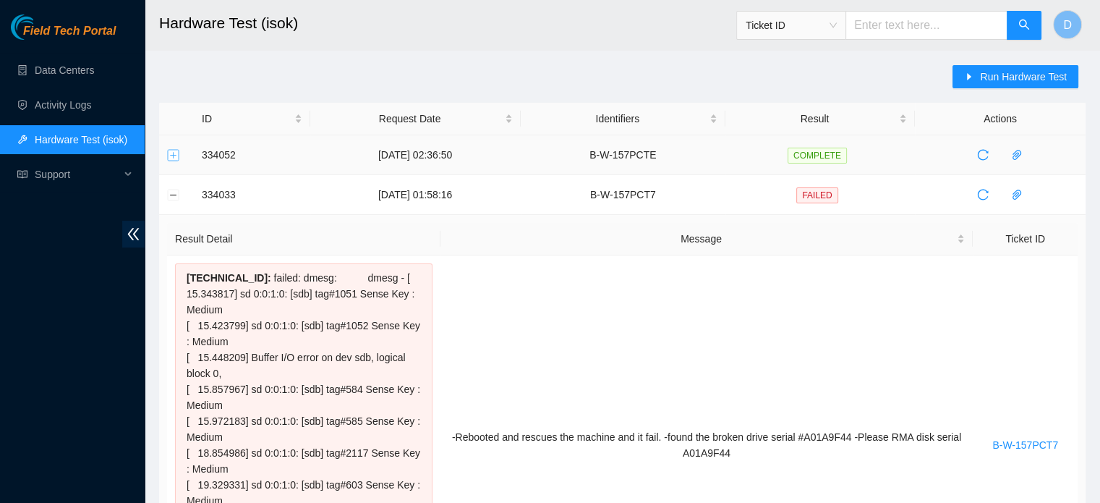
click at [171, 150] on button "Expand row" at bounding box center [174, 155] width 12 height 12
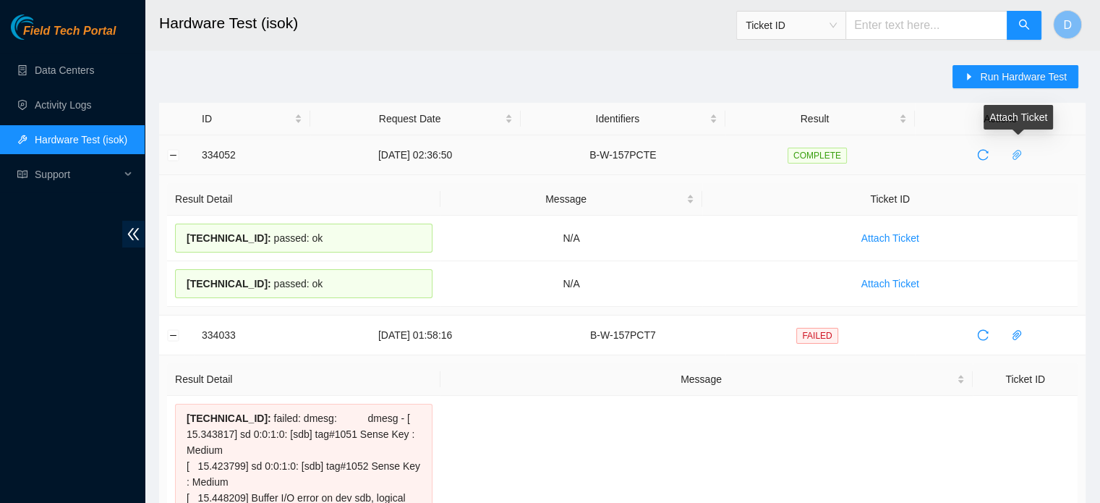
click at [1023, 155] on icon "paper-clip" at bounding box center [1017, 155] width 12 height 12
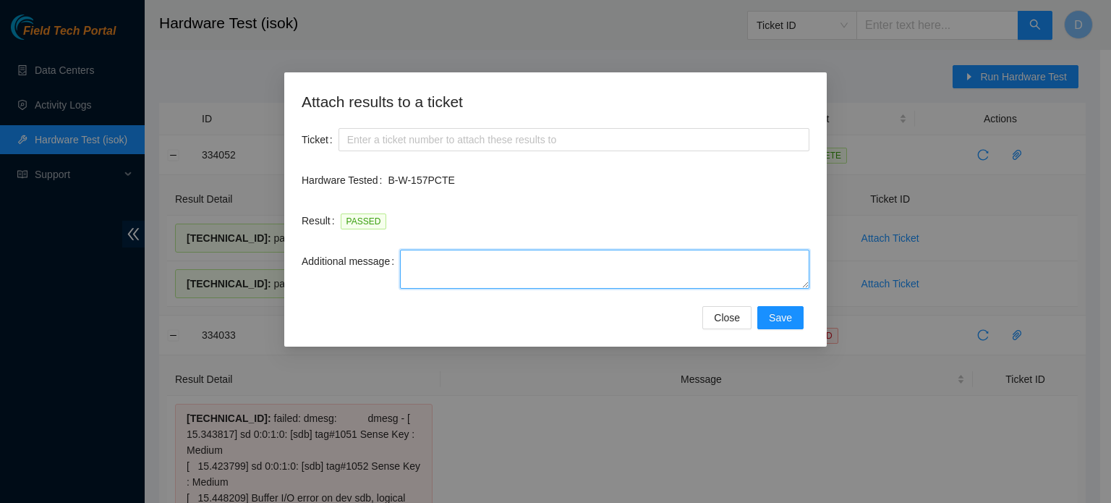
click at [422, 271] on textarea "Additional message" at bounding box center [604, 269] width 409 height 39
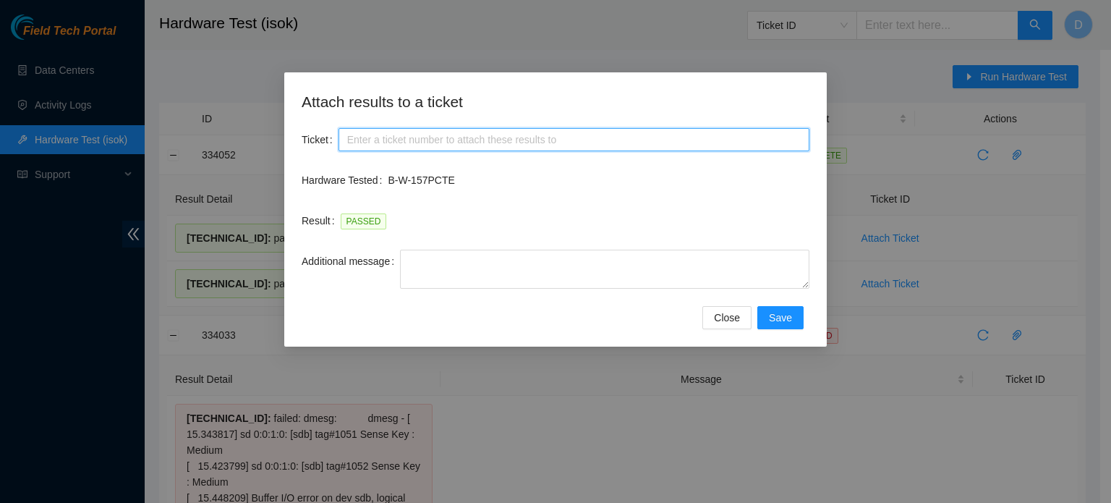
click at [440, 140] on input "Ticket" at bounding box center [573, 139] width 471 height 23
paste input "B-W-157PCTE"
type input "B-W-157PCTE"
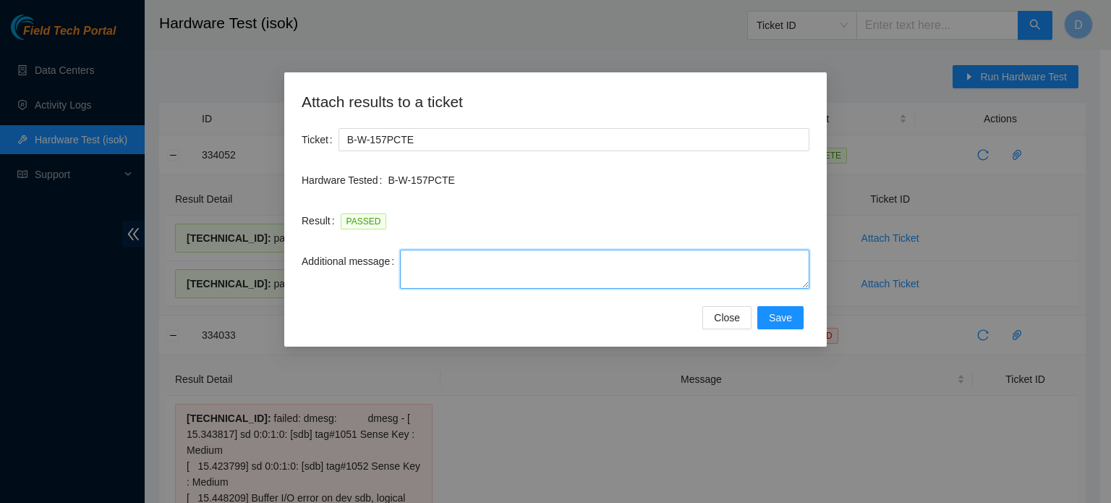
click at [440, 274] on textarea "Additional message" at bounding box center [604, 269] width 409 height 39
paste textarea "-Safely powered down machine -Remove broken disk s/n: ( ) and replaced it with …"
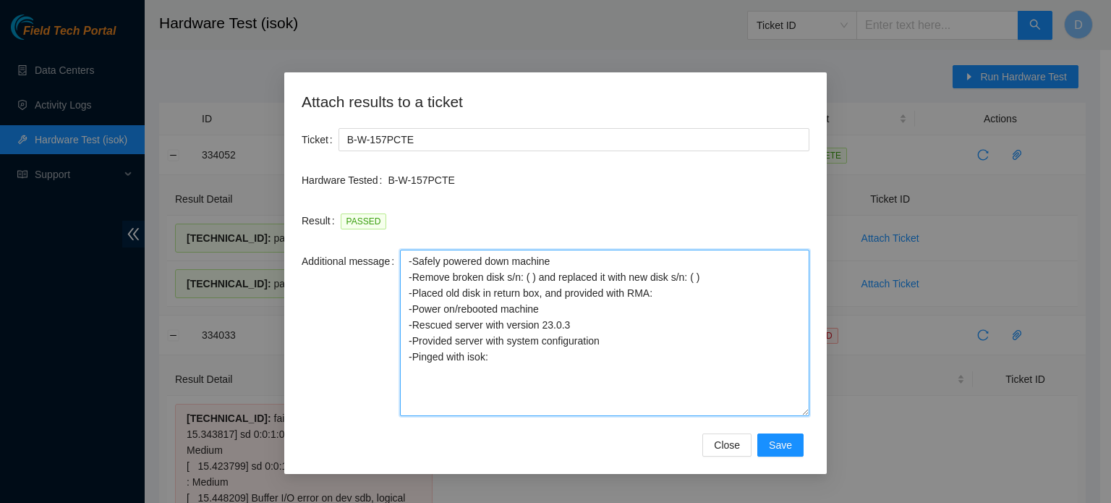
drag, startPoint x: 803, startPoint y: 286, endPoint x: 786, endPoint y: 422, distance: 137.1
click at [786, 416] on textarea "-Safely powered down machine -Remove broken disk s/n: ( ) and replaced it with …" at bounding box center [604, 333] width 409 height 166
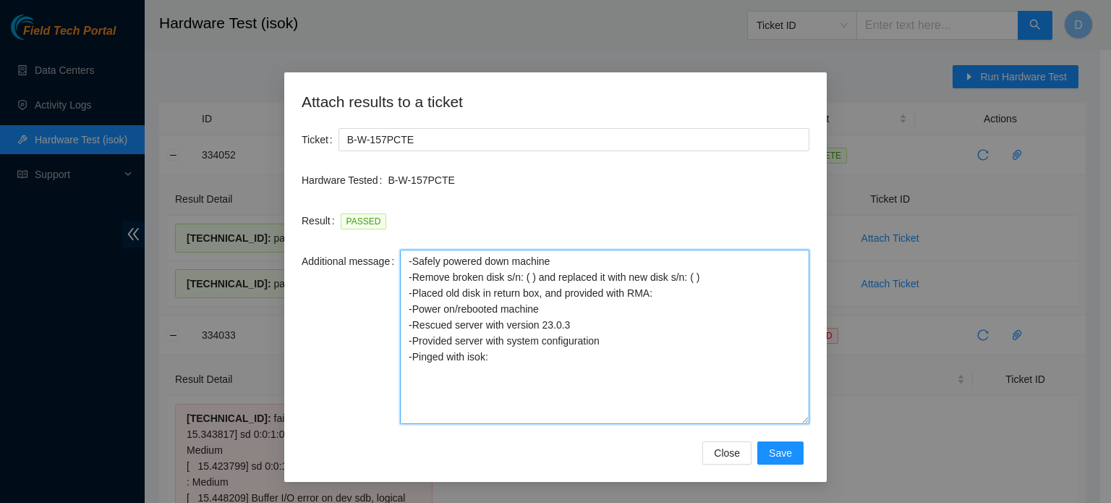
click at [526, 290] on textarea "-Safely powered down machine -Remove broken disk s/n: ( ) and replaced it with …" at bounding box center [604, 337] width 409 height 174
click at [530, 274] on textarea "-Safely powered down machine -Remove broken disk s/n: ( ) and replaced it with …" at bounding box center [604, 337] width 409 height 174
paste textarea "A01AF059"
click at [739, 275] on textarea "-Safely powered down machine -Remove broken disk s/n: (A01AF059 ) and replaced …" at bounding box center [604, 337] width 409 height 174
paste textarea "A01FFAC6"
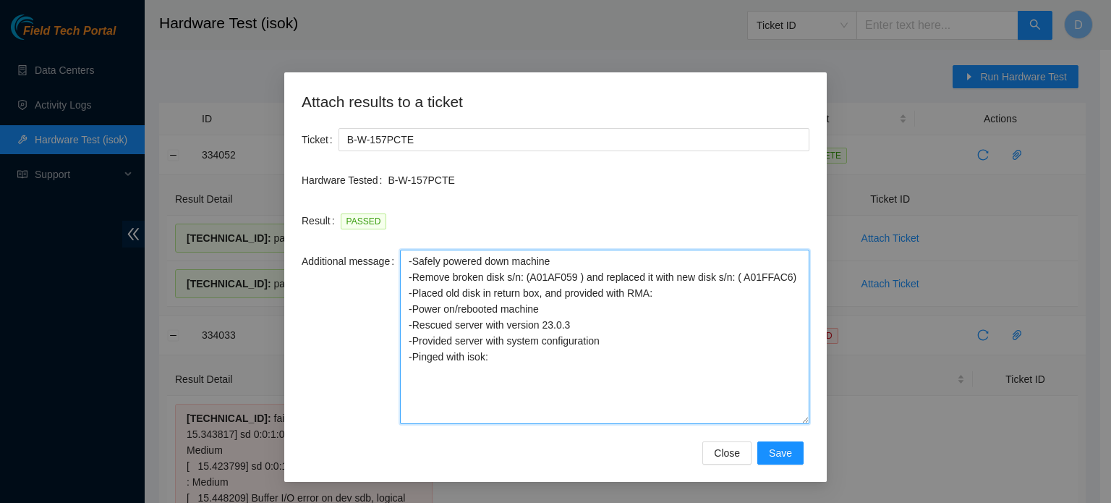
click at [677, 353] on textarea "-Safely powered down machine -Remove broken disk s/n: (A01AF059 ) and replaced …" at bounding box center [604, 337] width 409 height 174
click at [670, 305] on textarea "-Safely powered down machine -Remove broken disk s/n: (A01AF059 ) and replaced …" at bounding box center [604, 337] width 409 height 174
click at [665, 294] on textarea "-Safely powered down machine -Remove broken disk s/n: (A01AF059 ) and replaced …" at bounding box center [604, 337] width 409 height 174
paste textarea "463470049666"
type textarea "-Safely powered down machine -Remove broken disk s/n: (A01AF059 ) and replaced …"
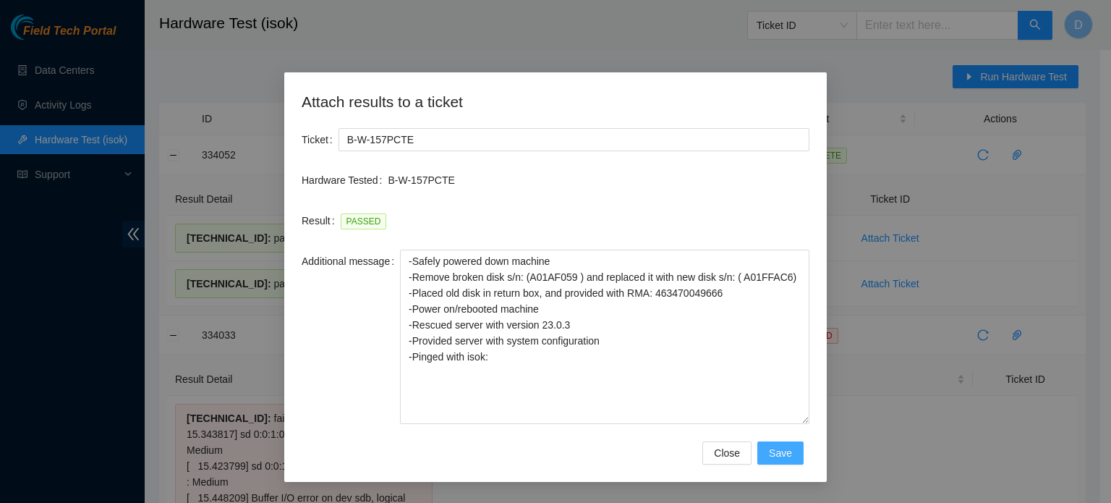
click at [780, 451] on span "Save" at bounding box center [780, 453] width 23 height 16
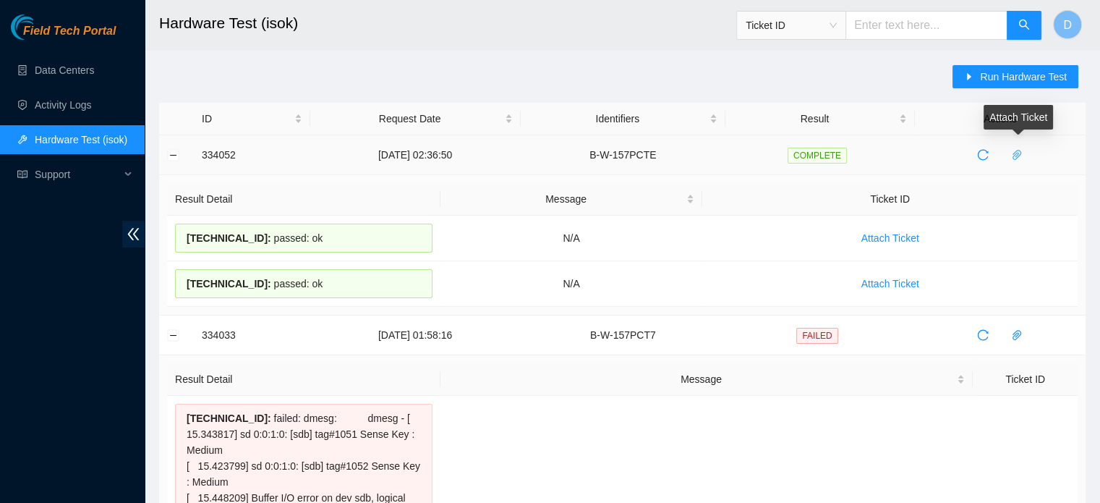
click at [1020, 156] on icon "paper-clip" at bounding box center [1016, 155] width 9 height 10
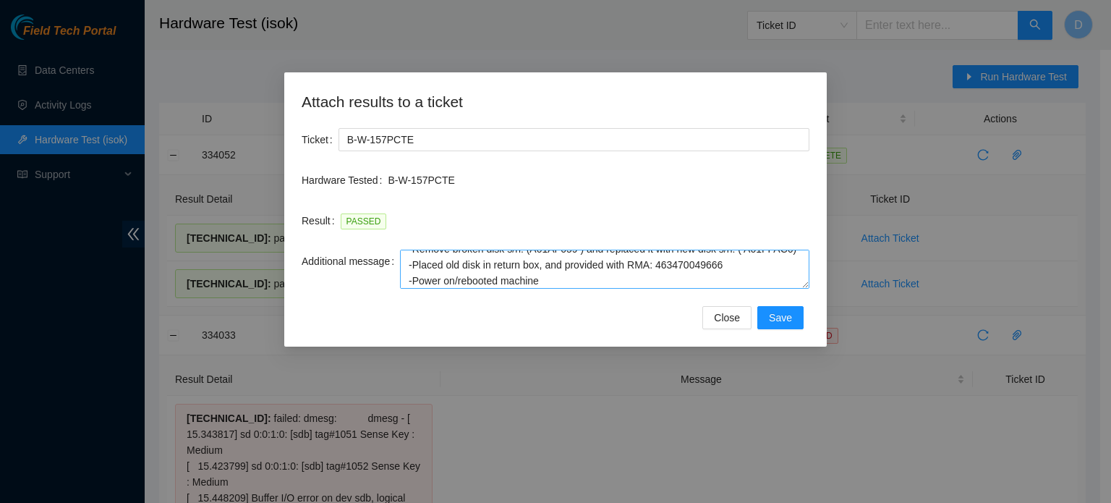
scroll to position [26, 0]
click at [660, 265] on textarea "-Safely powered down machine -Remove broken disk s/n: (A01AF059 ) and replaced …" at bounding box center [604, 269] width 409 height 39
click at [658, 263] on textarea "-Safely powered down machine -Remove broken disk s/n: (A01AF059 ) and replaced …" at bounding box center [604, 269] width 409 height 39
drag, startPoint x: 658, startPoint y: 263, endPoint x: 731, endPoint y: 266, distance: 73.1
click at [731, 266] on textarea "-Safely powered down machine -Remove broken disk s/n: (A01AF059 ) and replaced …" at bounding box center [604, 269] width 409 height 39
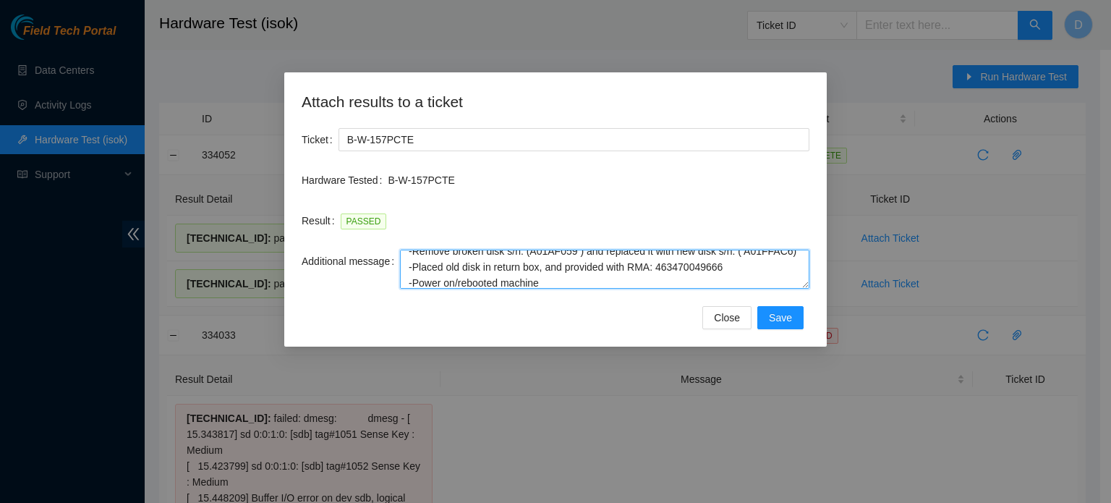
paste textarea "B-W-15A8EL3"
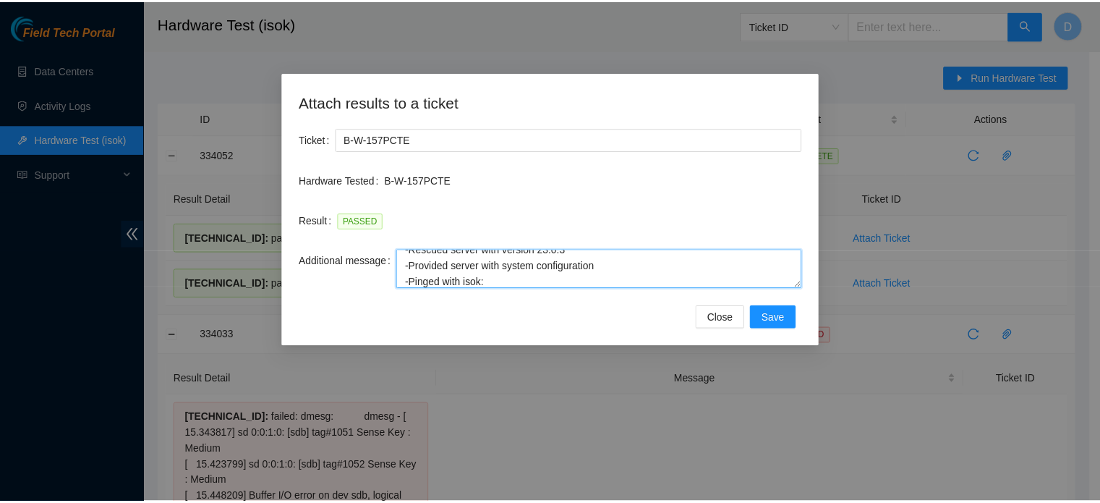
scroll to position [80, 0]
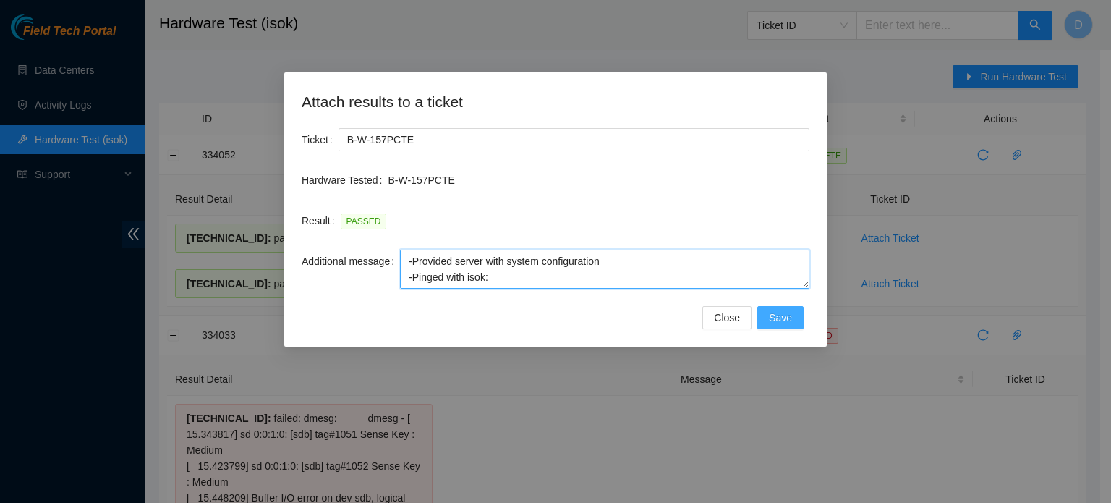
type textarea "-Safely powered down machine -Remove broken disk s/n: (A01AF059 ) and replaced …"
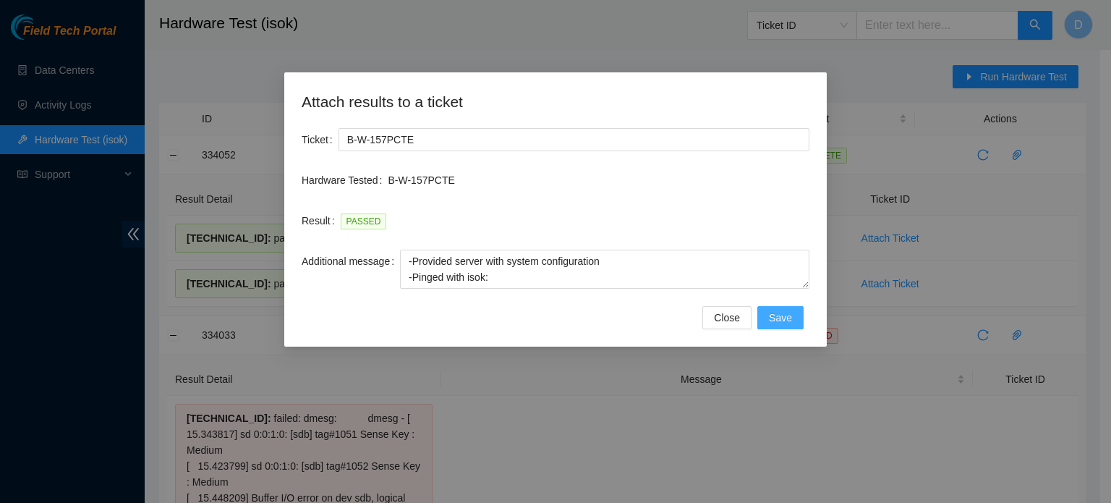
click at [789, 318] on span "Save" at bounding box center [780, 318] width 23 height 16
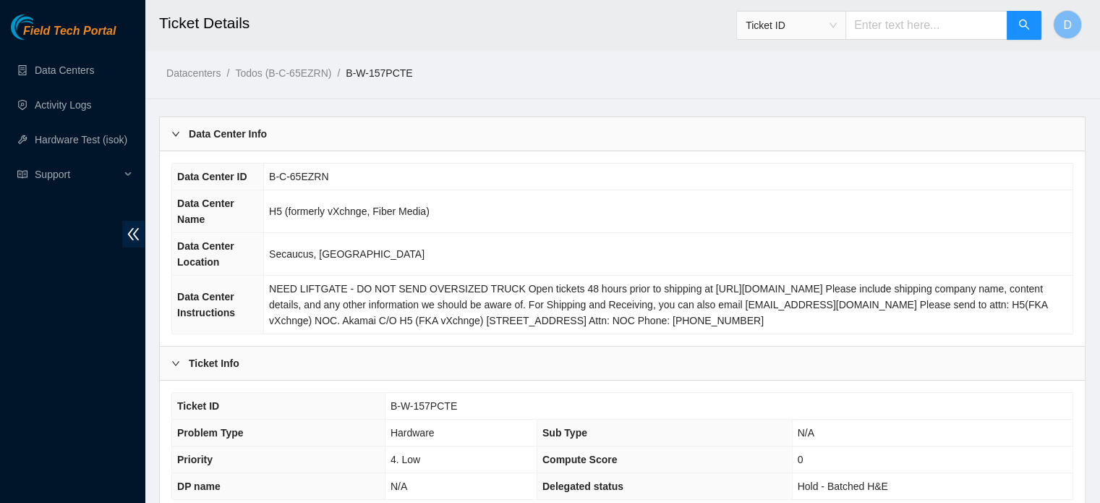
scroll to position [458, 0]
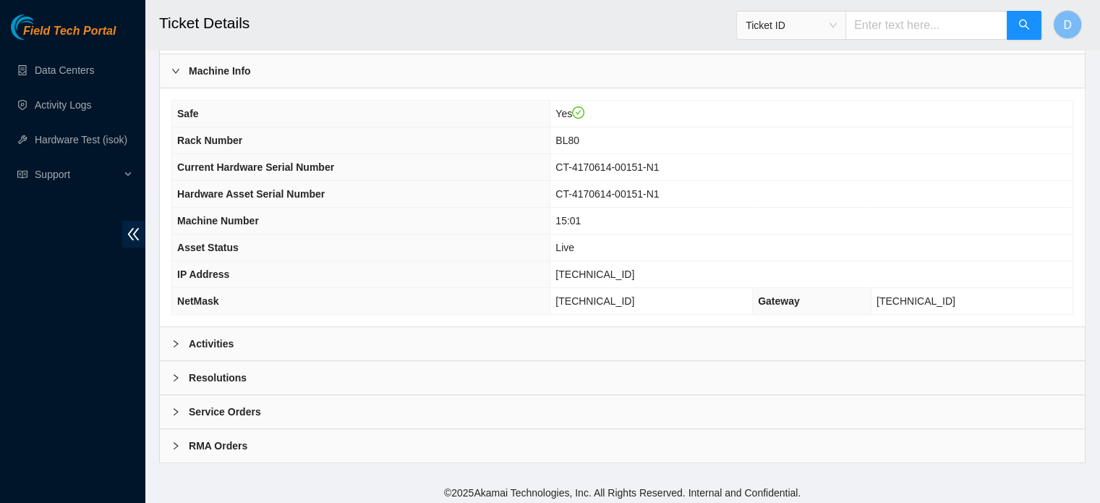
click at [243, 379] on b "Resolutions" at bounding box center [218, 378] width 58 height 16
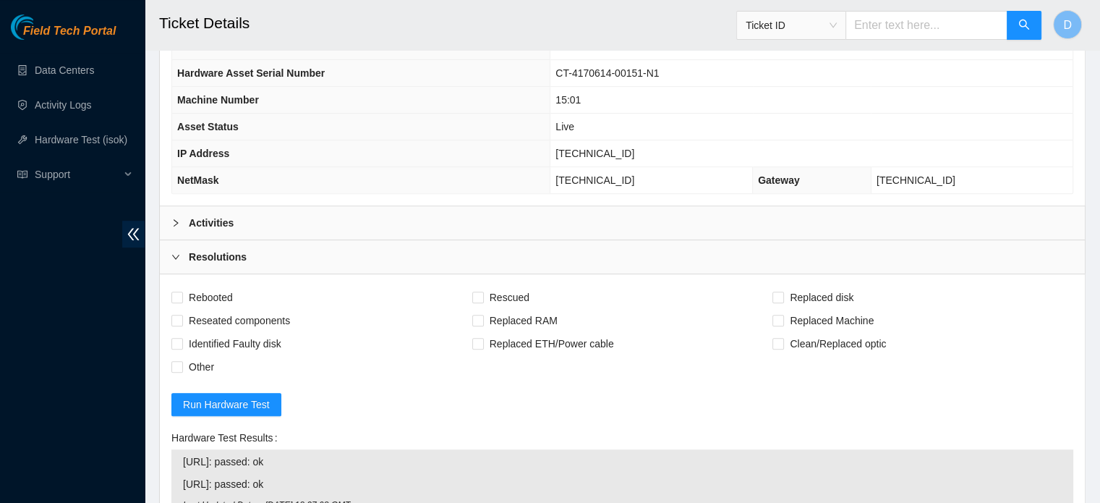
scroll to position [609, 0]
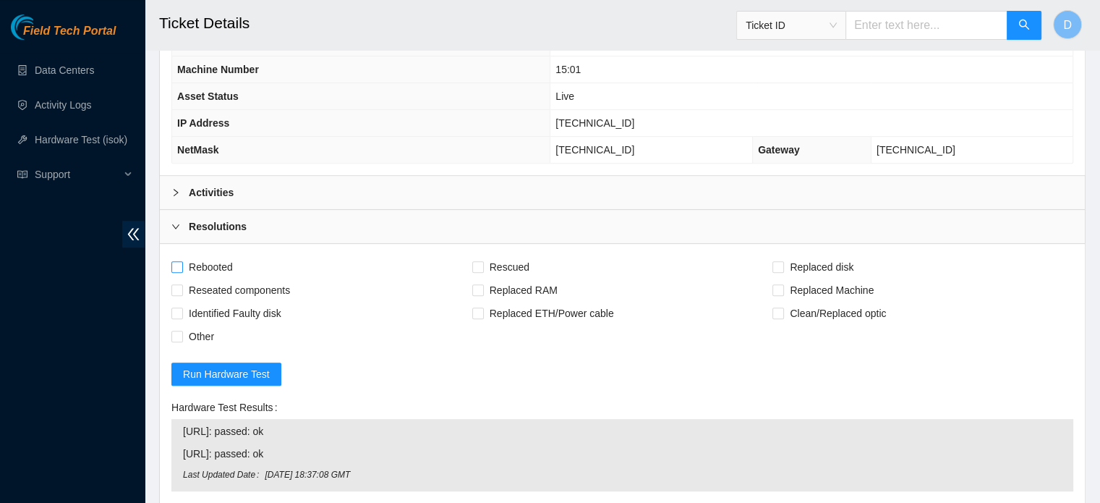
click at [221, 255] on span "Rebooted" at bounding box center [211, 266] width 56 height 23
click at [182, 261] on input "Rebooted" at bounding box center [176, 266] width 10 height 10
checkbox input "true"
click at [509, 264] on span "Rescued" at bounding box center [509, 266] width 51 height 23
click at [482, 264] on input "Rescued" at bounding box center [477, 266] width 10 height 10
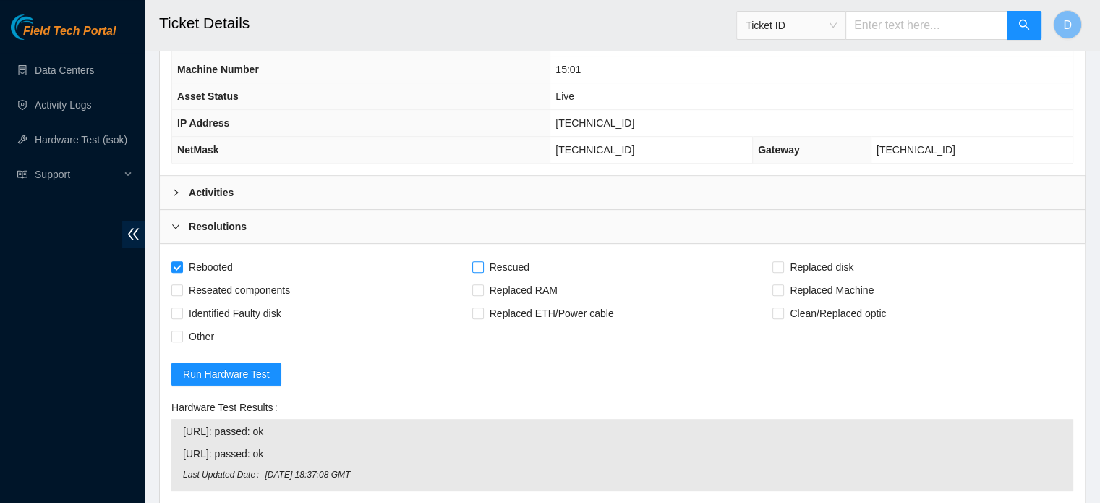
checkbox input "true"
click at [772, 263] on input "Replaced disk" at bounding box center [777, 266] width 10 height 10
checkbox input "true"
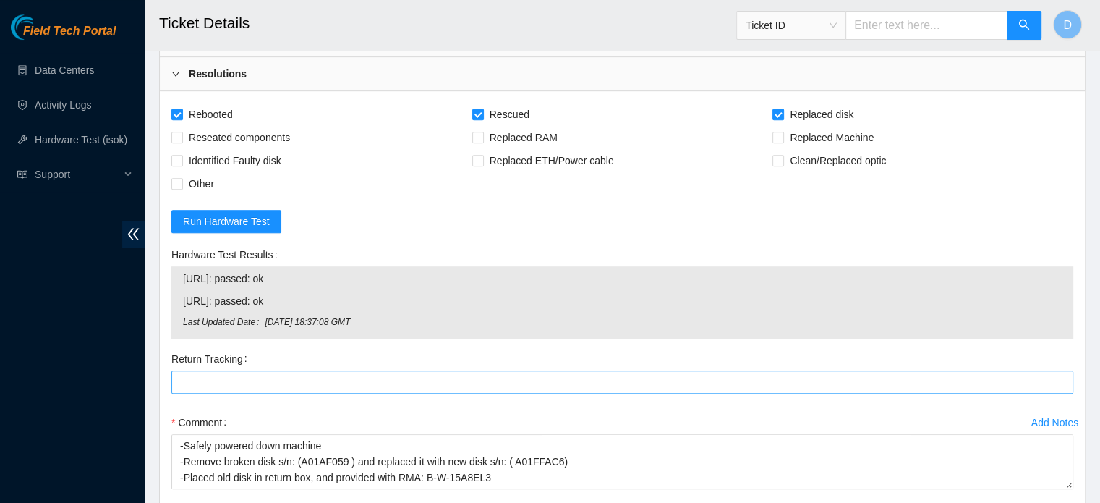
scroll to position [762, 0]
click at [366, 376] on Tracking "Return Tracking" at bounding box center [622, 381] width 902 height 23
paste Tracking "463470049666"
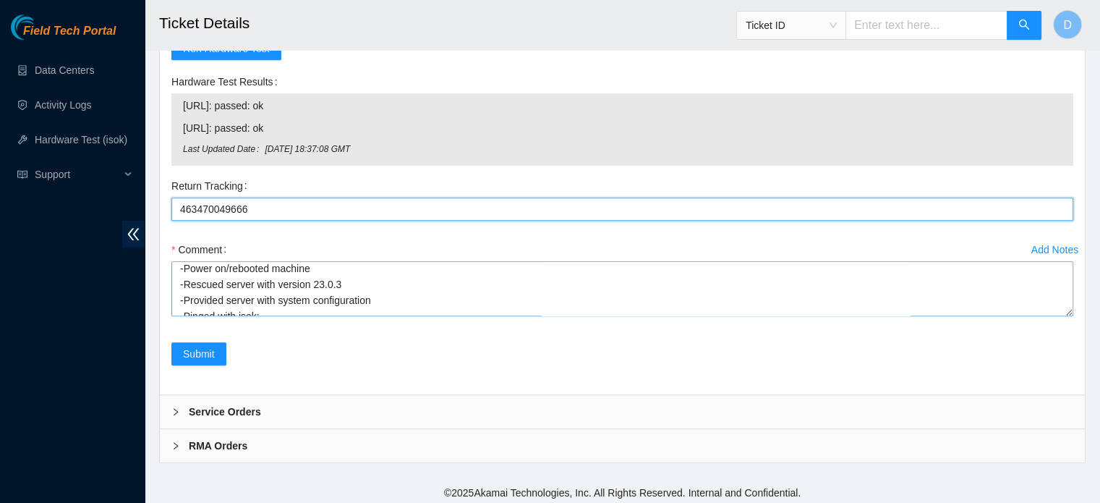
scroll to position [64, 0]
type Tracking "463470049666"
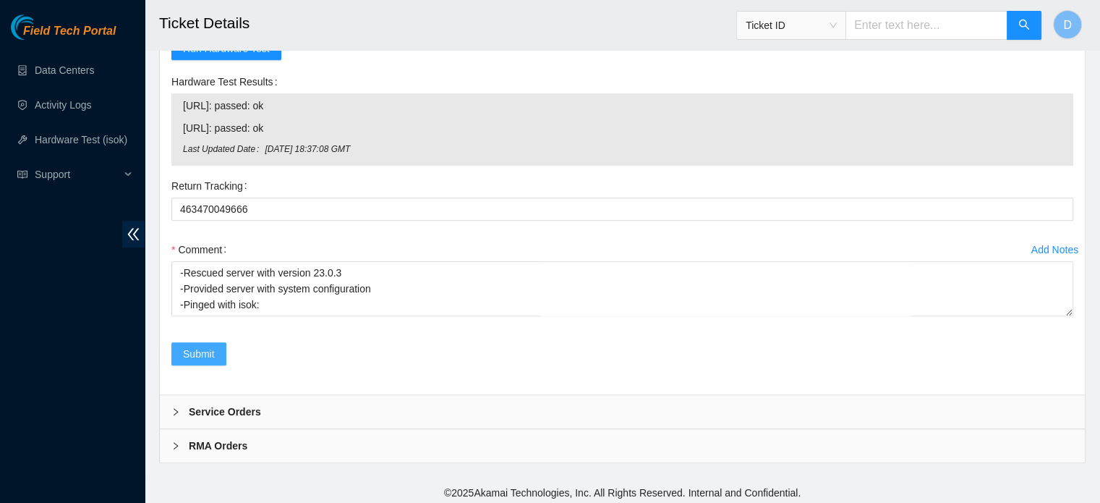
click at [200, 351] on span "Submit" at bounding box center [199, 354] width 32 height 16
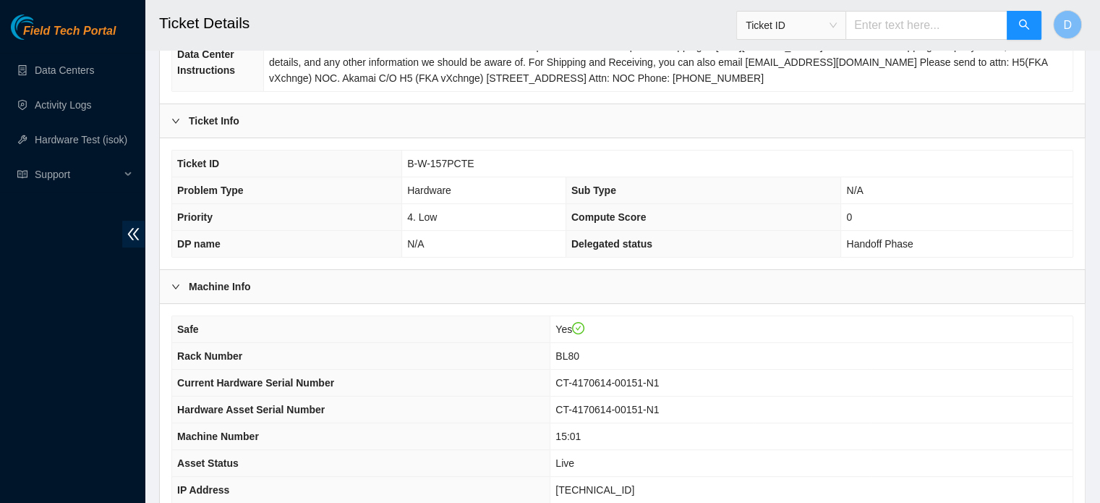
scroll to position [458, 0]
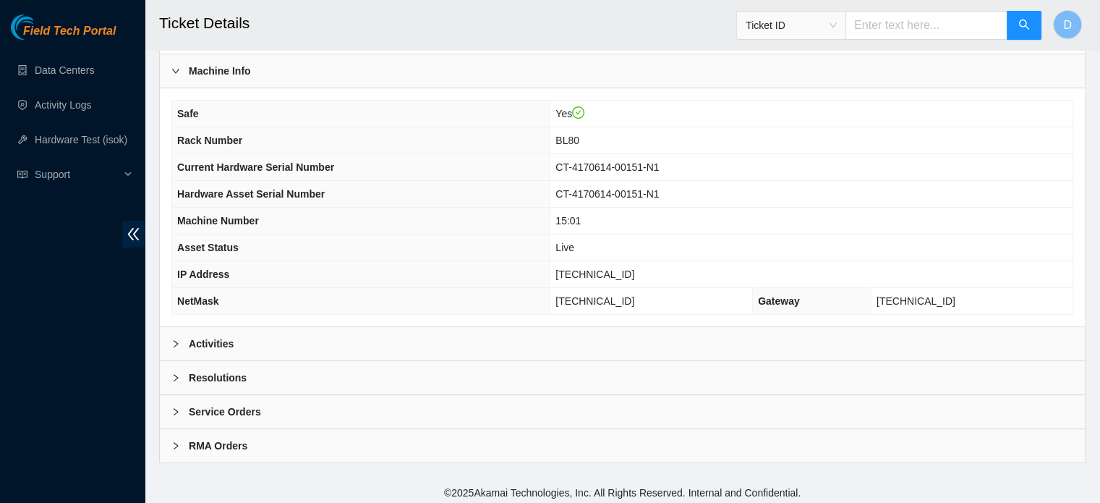
click at [216, 370] on b "Resolutions" at bounding box center [218, 378] width 58 height 16
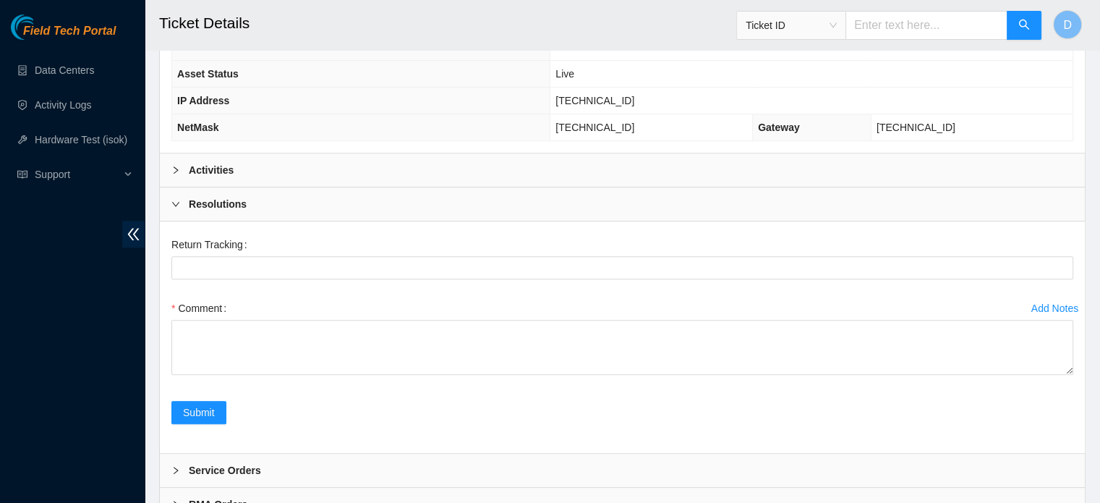
scroll to position [690, 0]
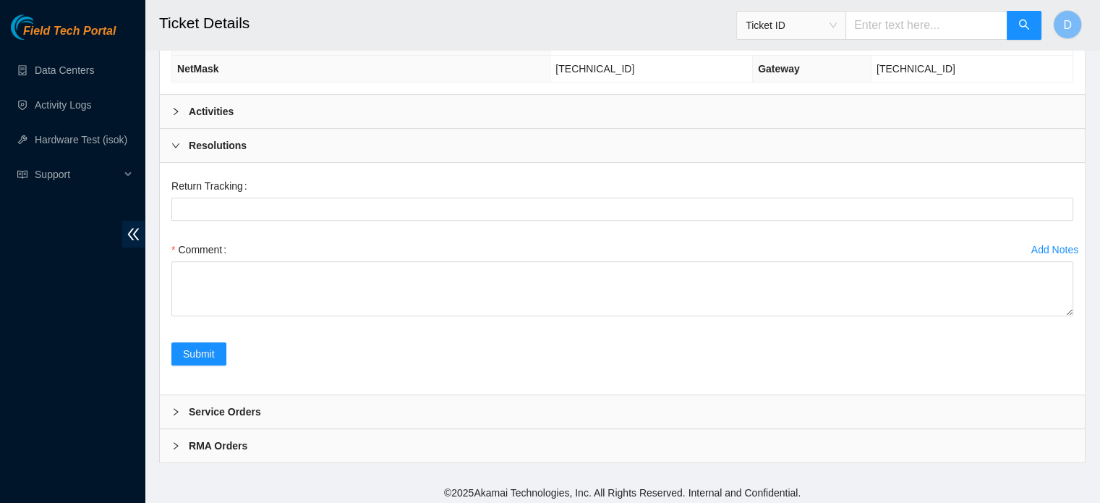
click at [220, 103] on b "Activities" at bounding box center [211, 111] width 45 height 16
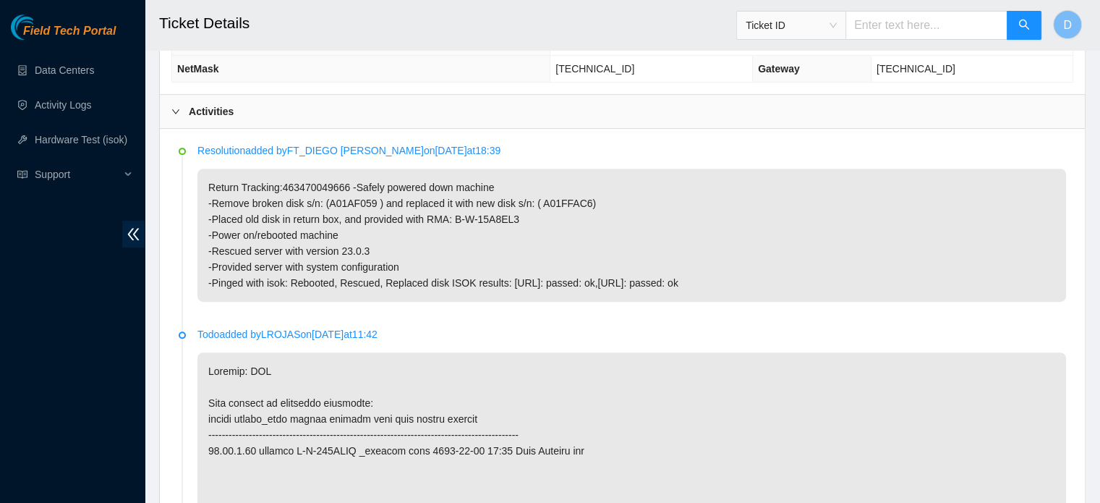
scroll to position [662, 0]
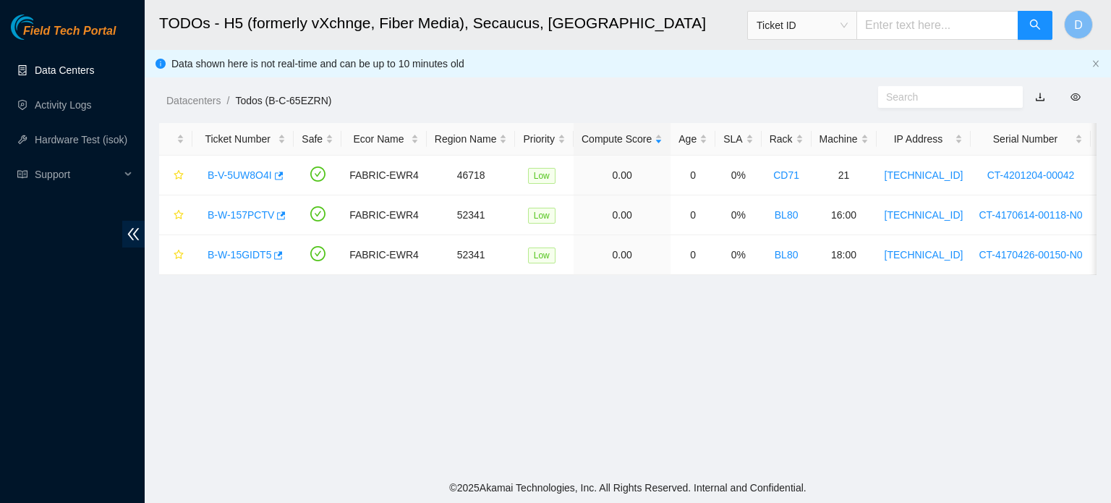
click at [69, 72] on link "Data Centers" at bounding box center [64, 70] width 59 height 12
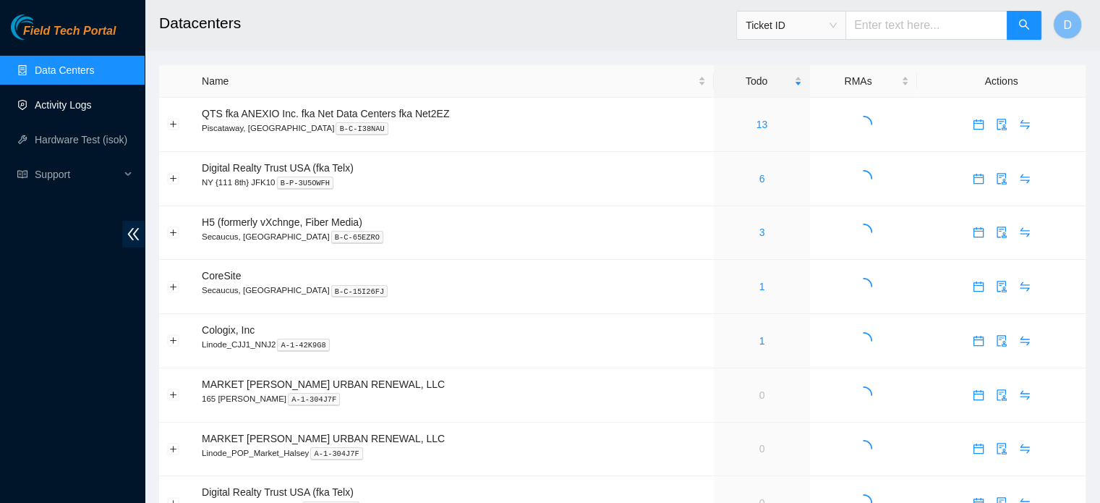
click at [92, 111] on link "Activity Logs" at bounding box center [63, 105] width 57 height 12
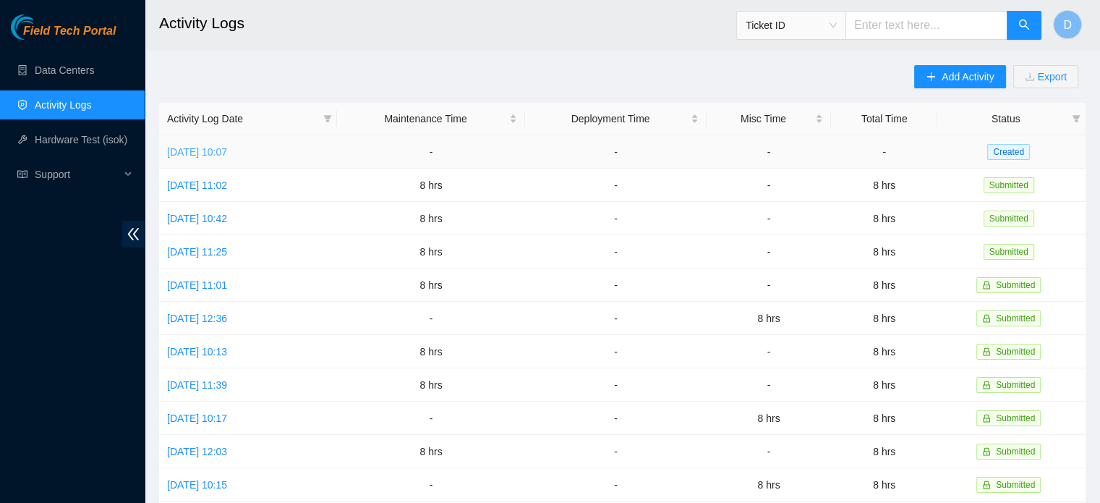
click at [227, 154] on link "[DATE] 10:07" at bounding box center [197, 152] width 60 height 12
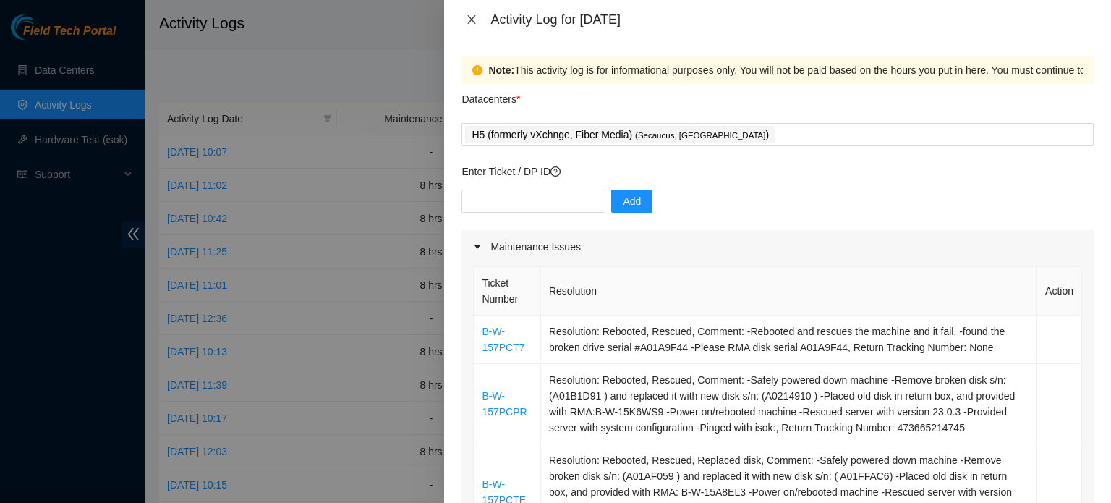
click at [464, 14] on button "Close" at bounding box center [471, 20] width 20 height 14
